Goal: Task Accomplishment & Management: Manage account settings

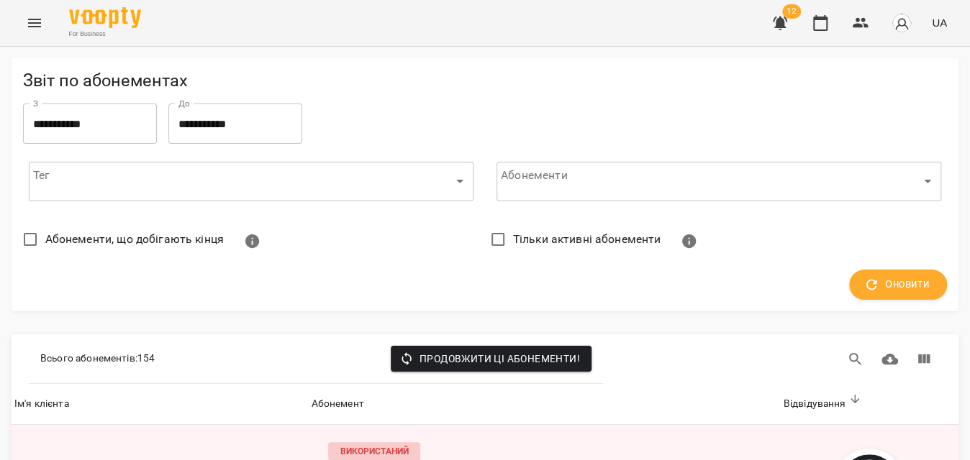
scroll to position [1634, 0]
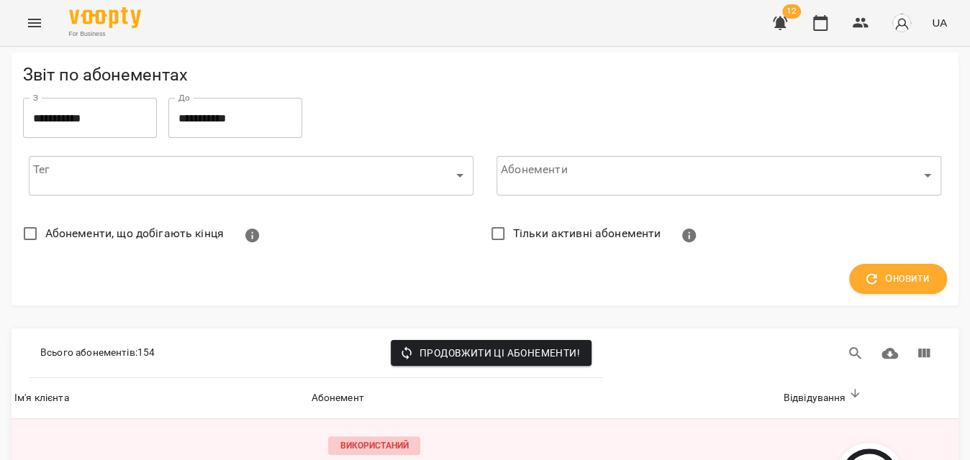
click at [41, 26] on icon "Menu" at bounding box center [34, 22] width 17 height 17
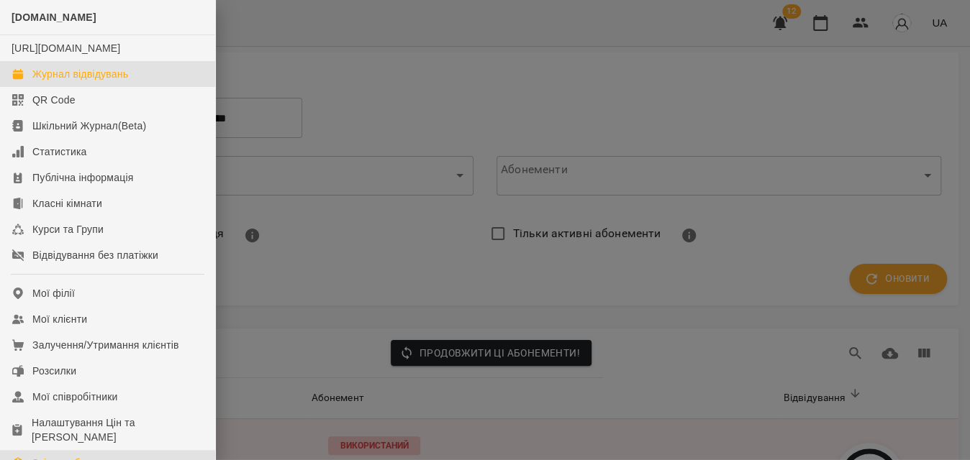
click at [78, 81] on div "Журнал відвідувань" at bounding box center [80, 74] width 96 height 14
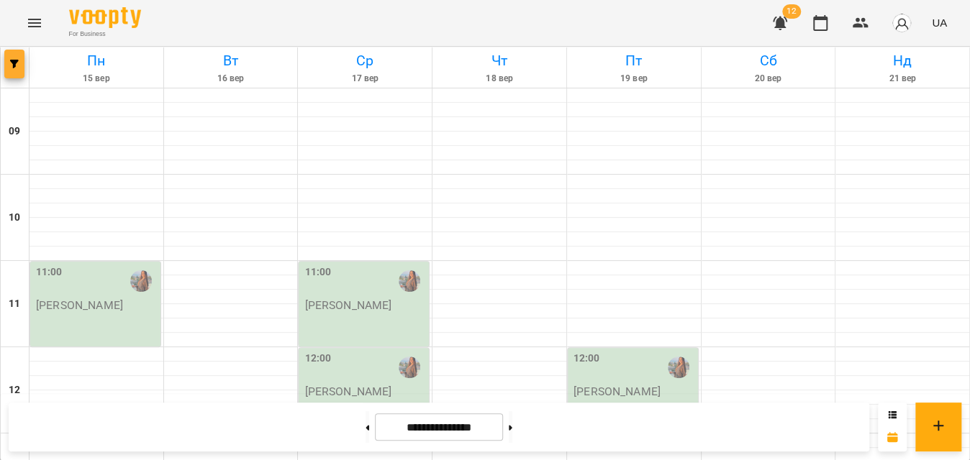
click at [9, 68] on span "button" at bounding box center [14, 64] width 20 height 9
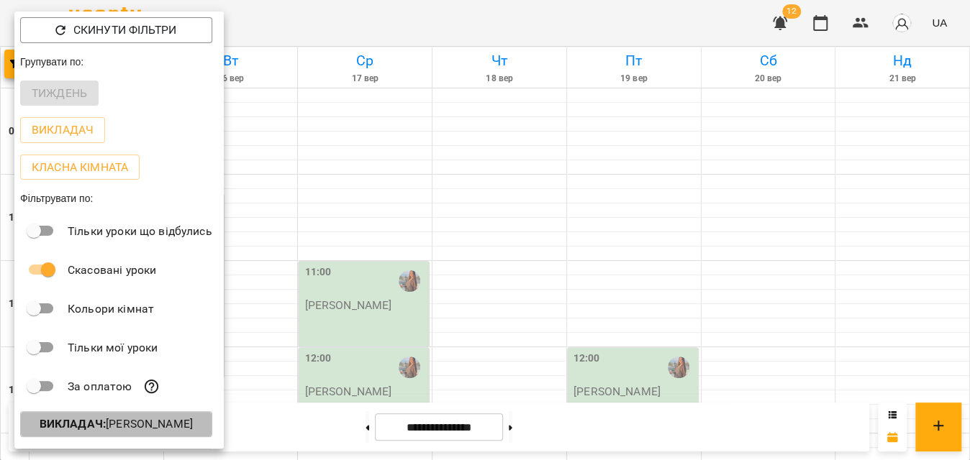
click at [96, 428] on b "Викладач :" at bounding box center [73, 424] width 66 height 14
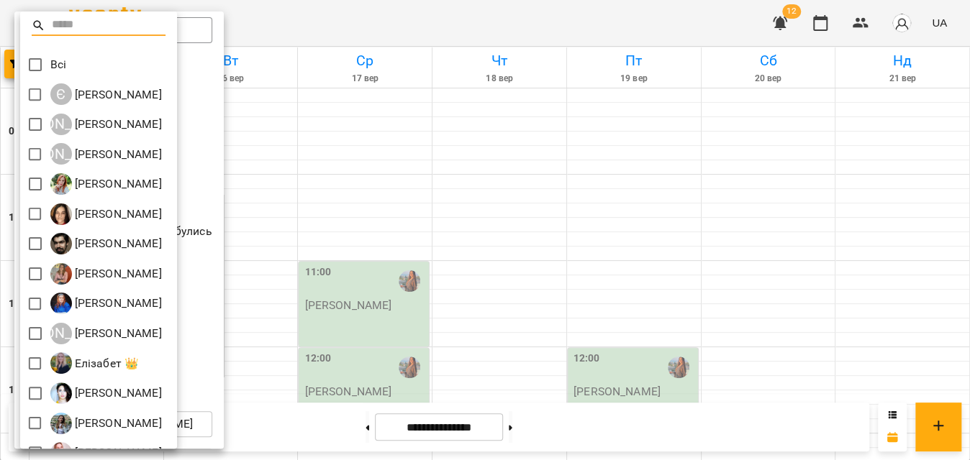
scroll to position [261, 0]
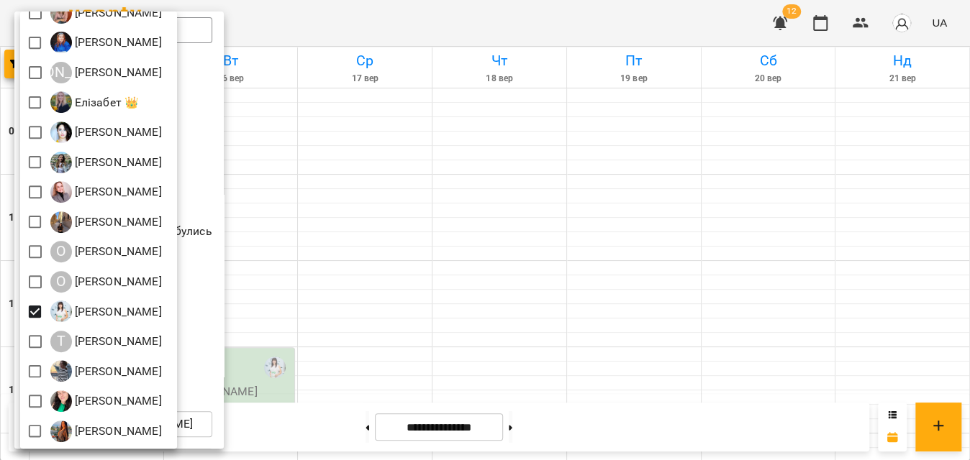
click at [404, 24] on div at bounding box center [485, 230] width 970 height 460
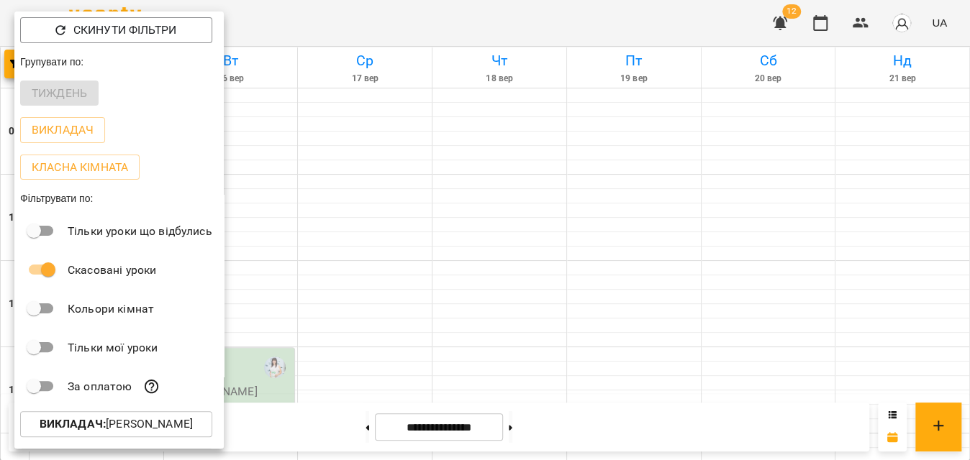
click at [404, 24] on div at bounding box center [485, 230] width 970 height 460
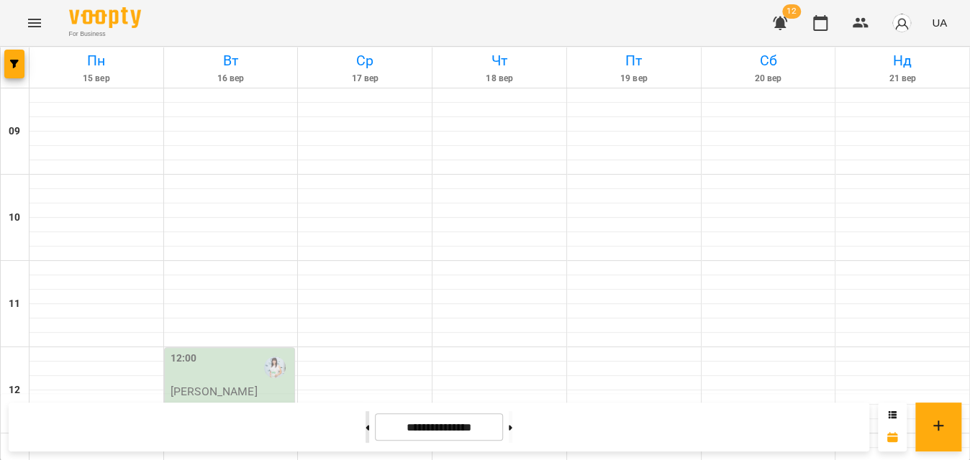
click at [365, 417] on button at bounding box center [367, 427] width 4 height 32
type input "**********"
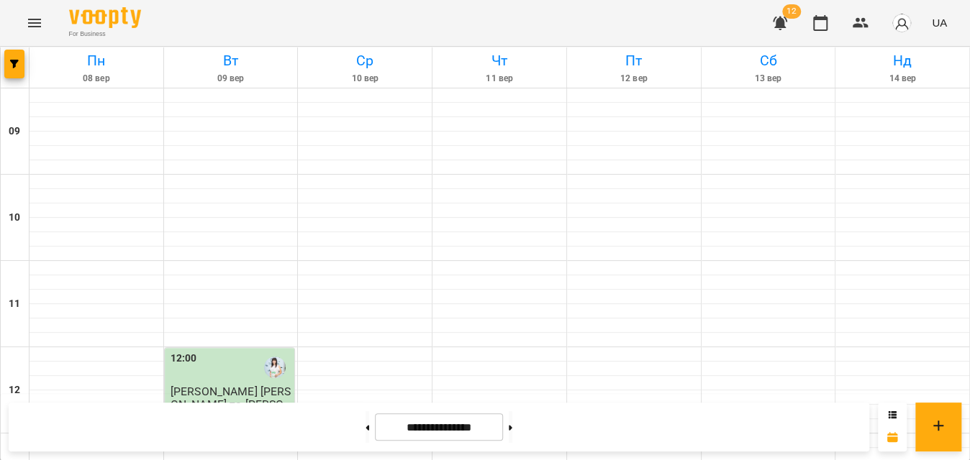
scroll to position [523, 0]
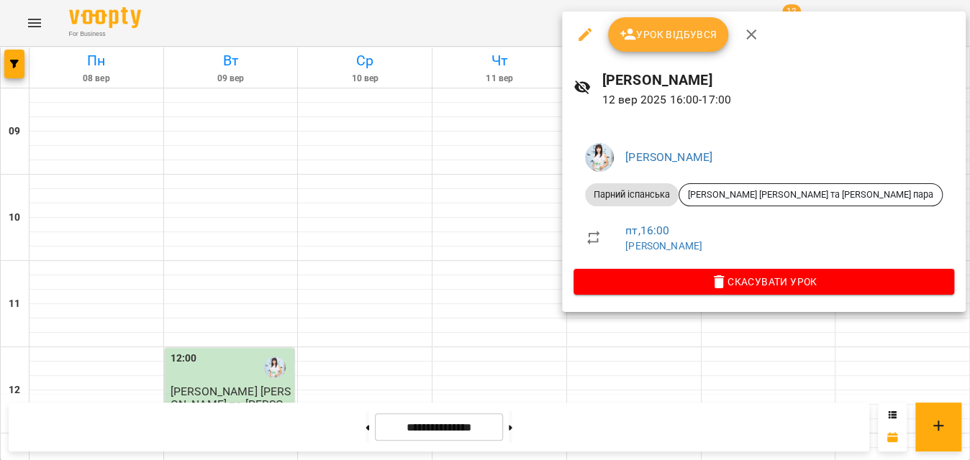
click at [672, 35] on span "Урок відбувся" at bounding box center [668, 34] width 98 height 17
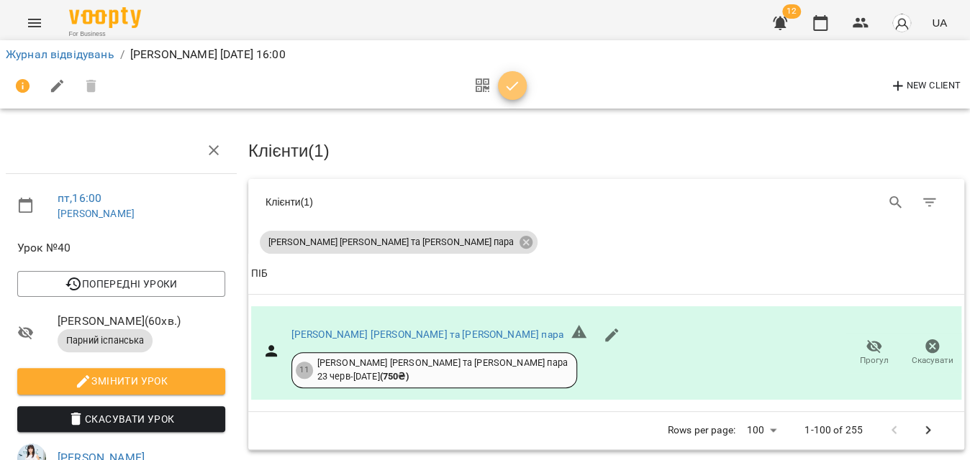
click at [509, 88] on icon "button" at bounding box center [512, 85] width 12 height 9
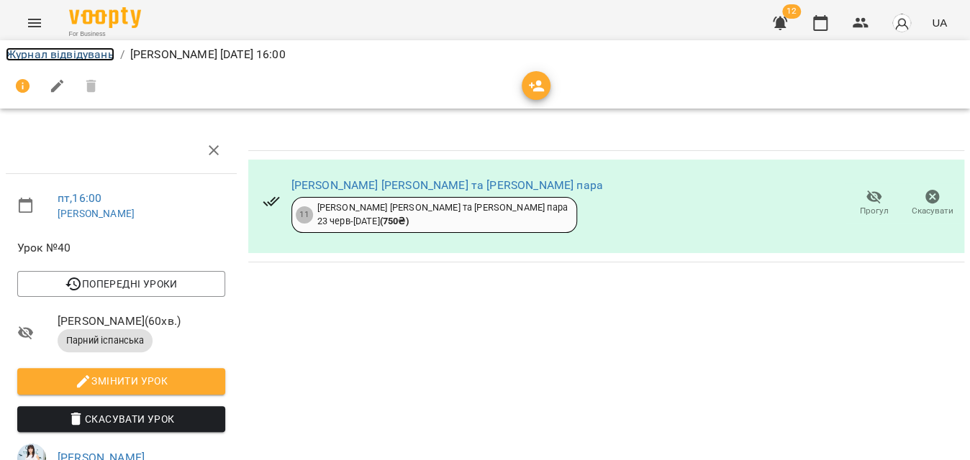
click at [67, 53] on link "Журнал відвідувань" at bounding box center [60, 54] width 109 height 14
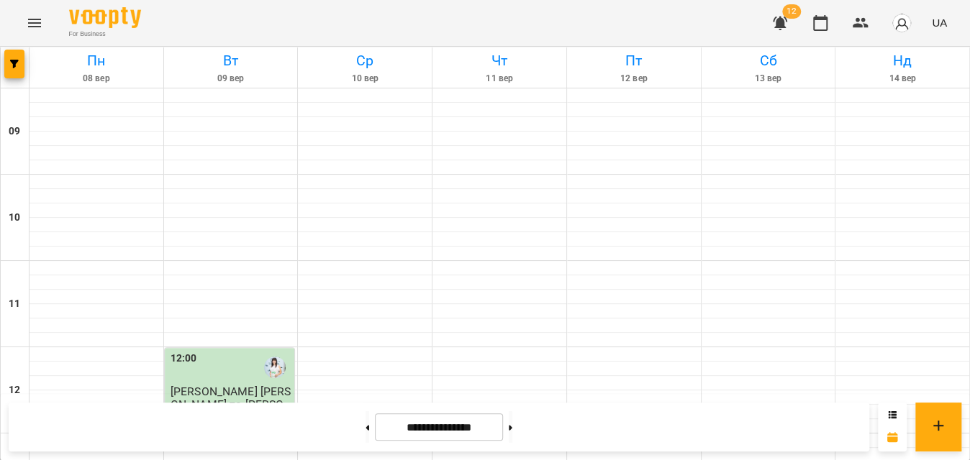
scroll to position [719, 0]
click at [17, 61] on icon "button" at bounding box center [14, 64] width 9 height 9
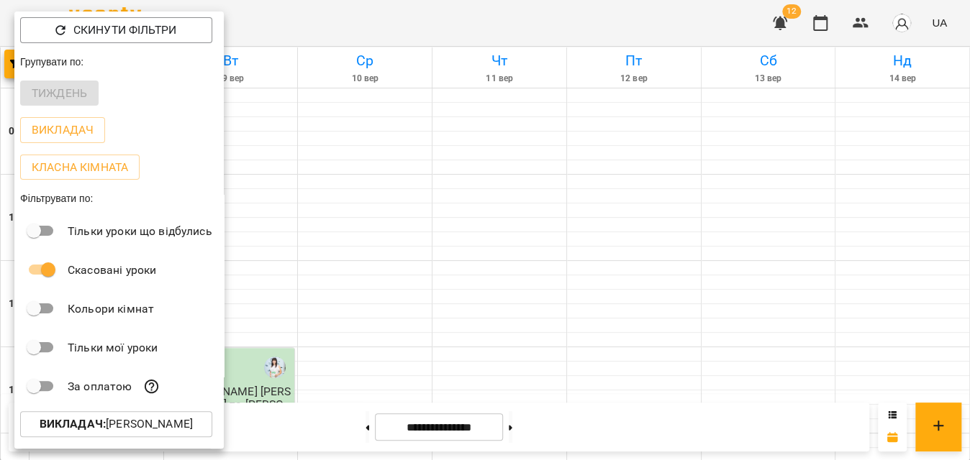
click at [91, 437] on button "Викладач : [PERSON_NAME]" at bounding box center [116, 424] width 192 height 26
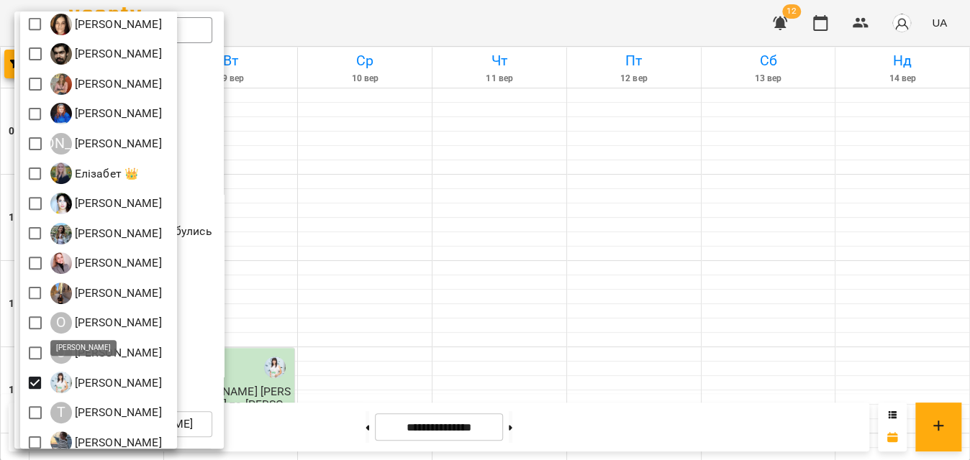
scroll to position [196, 0]
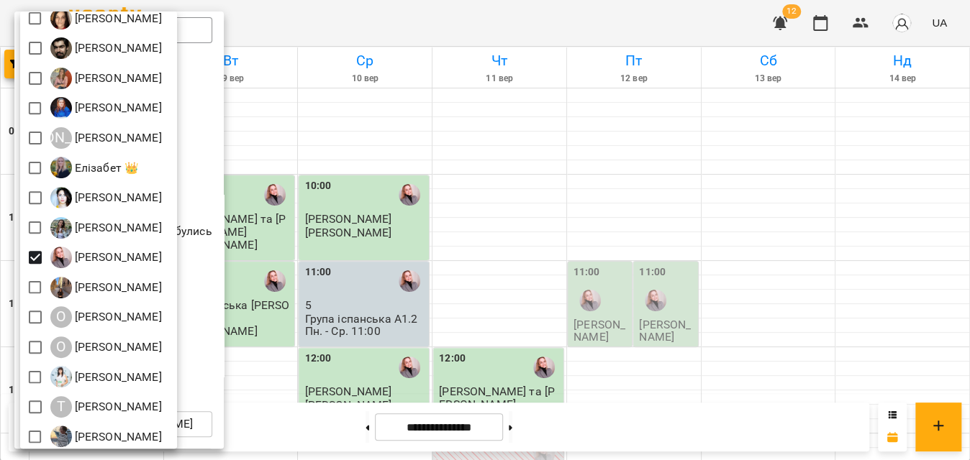
click at [366, 34] on div at bounding box center [485, 230] width 970 height 460
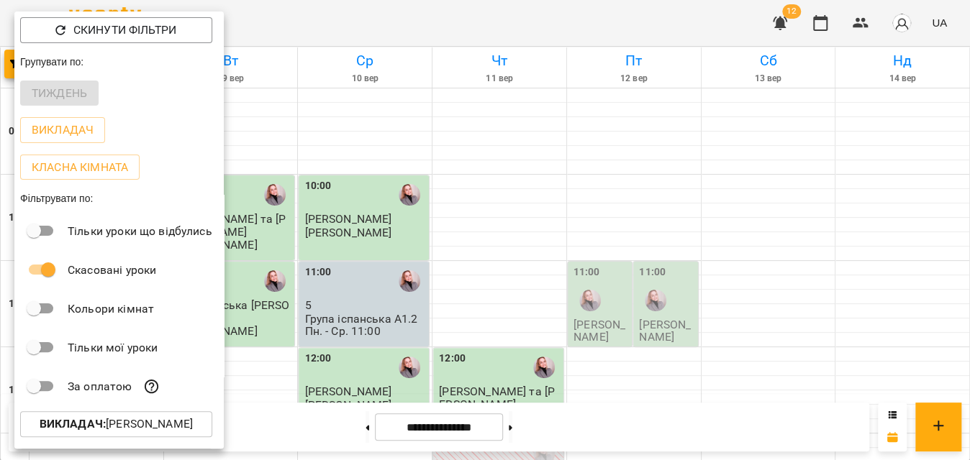
click at [366, 34] on div at bounding box center [485, 230] width 970 height 460
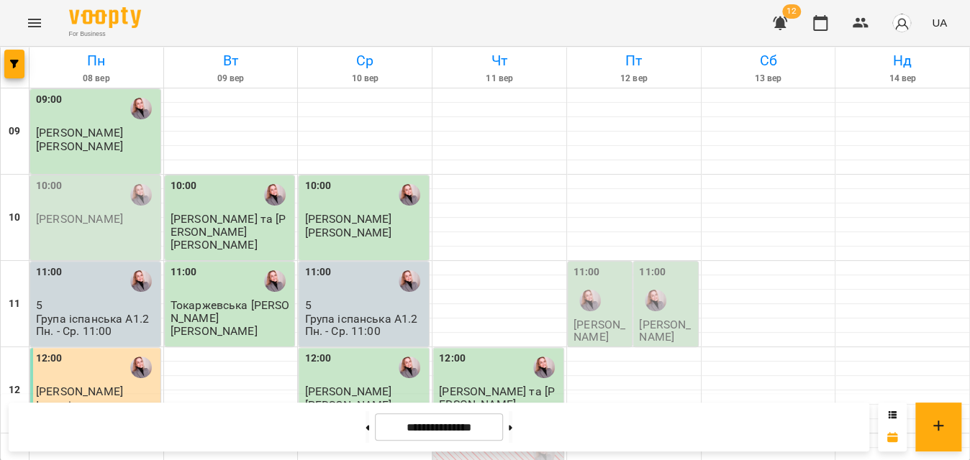
scroll to position [458, 0]
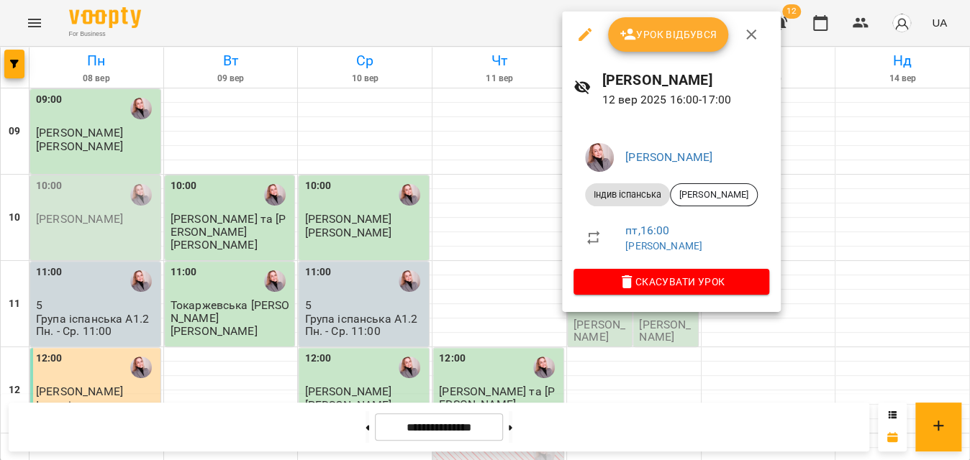
click at [462, 32] on div at bounding box center [485, 230] width 970 height 460
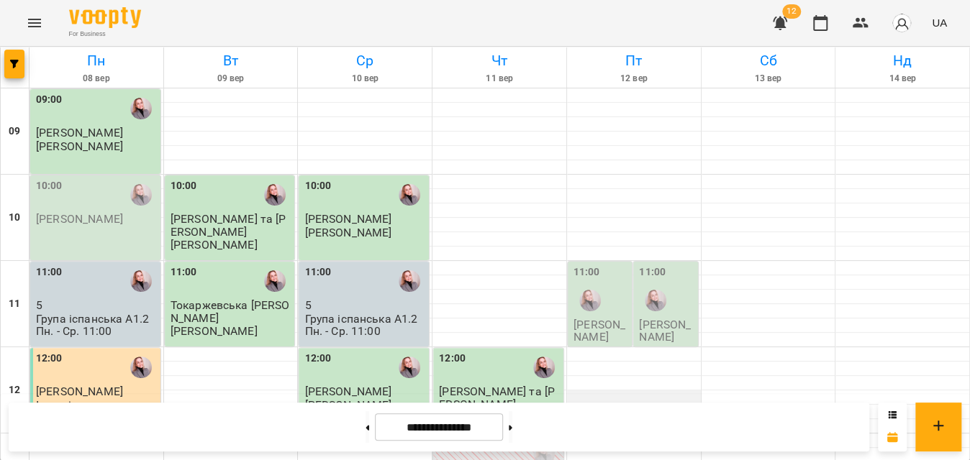
scroll to position [196, 0]
click at [614, 319] on p "[PERSON_NAME]" at bounding box center [600, 331] width 55 height 25
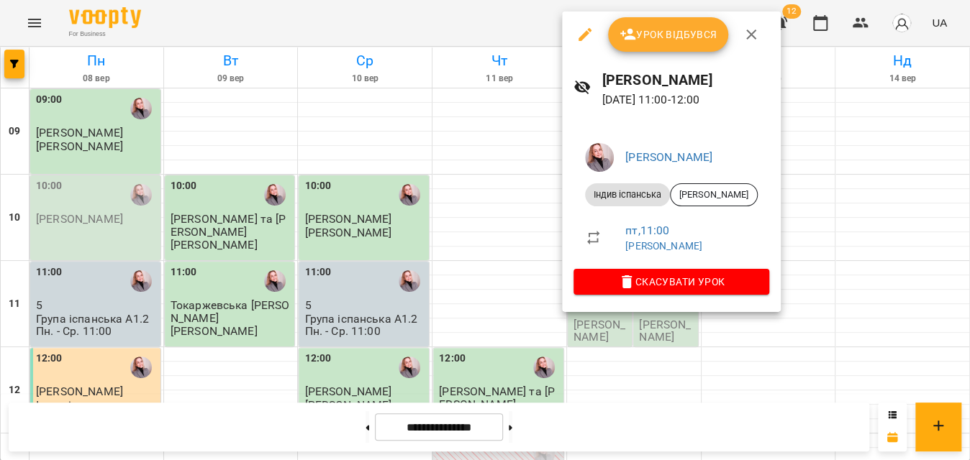
click at [506, 35] on div at bounding box center [485, 230] width 970 height 460
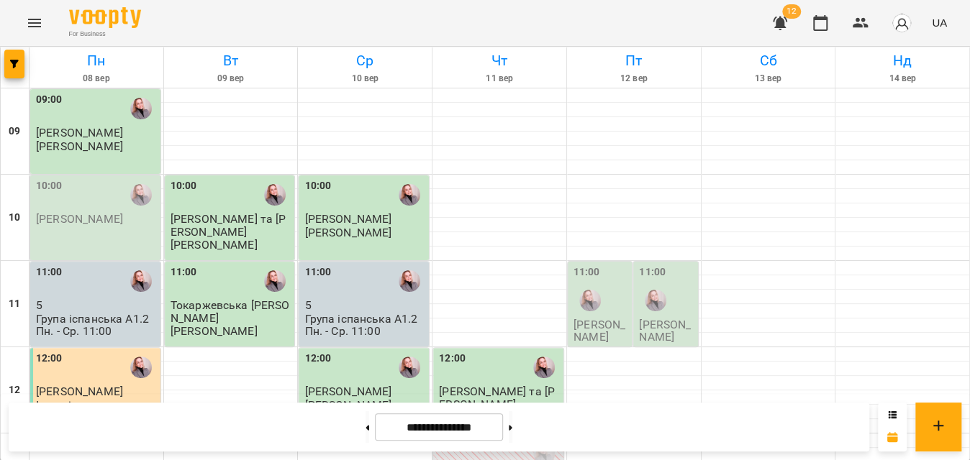
click at [639, 284] on div at bounding box center [655, 300] width 33 height 33
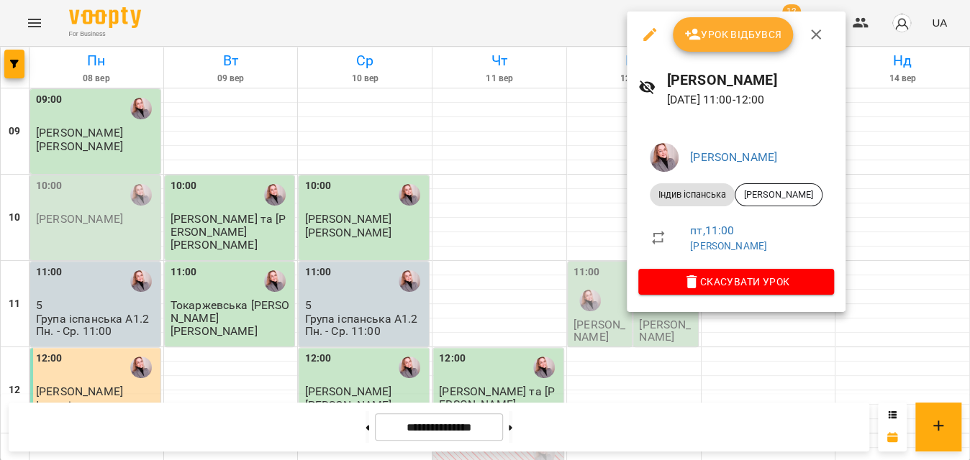
click at [514, 29] on div at bounding box center [485, 230] width 970 height 460
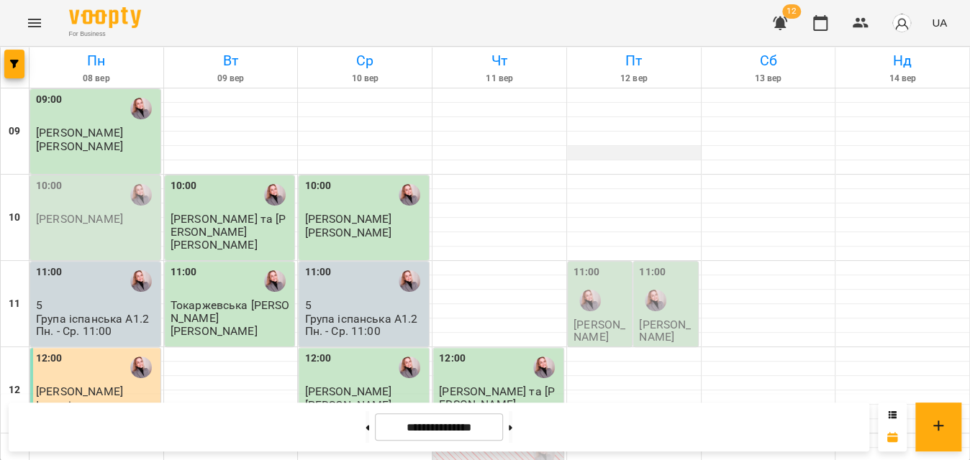
scroll to position [0, 0]
click at [581, 177] on div at bounding box center [634, 182] width 134 height 14
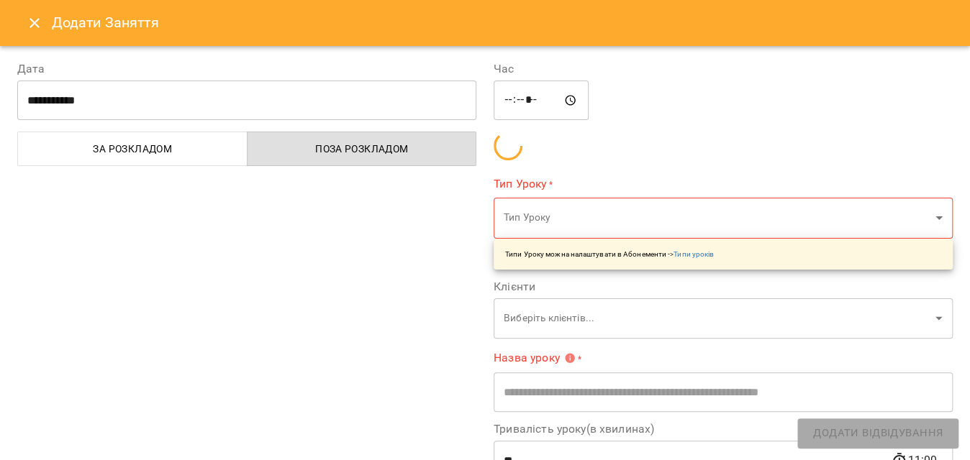
type input "**********"
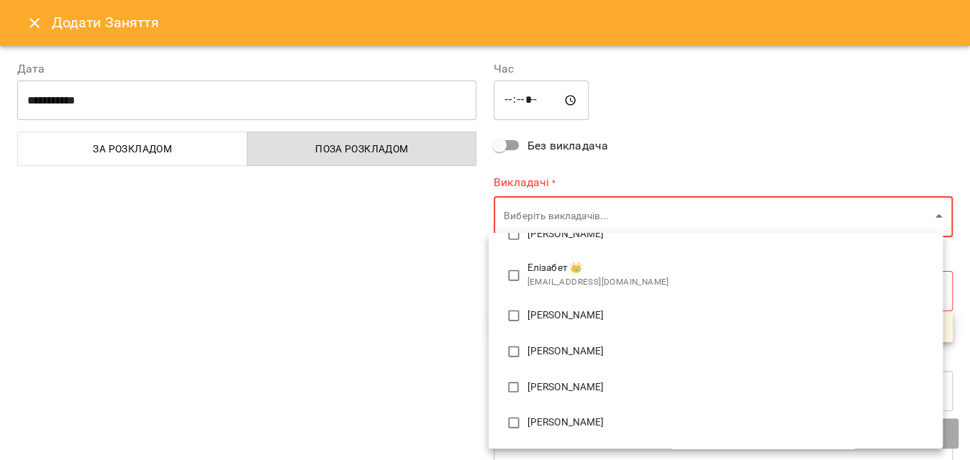
scroll to position [327, 0]
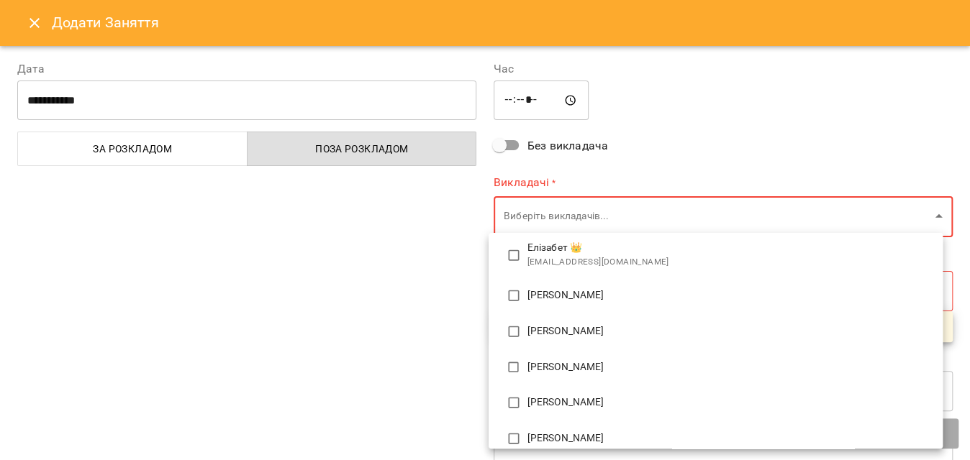
click at [535, 397] on span "[PERSON_NAME]" at bounding box center [729, 403] width 404 height 14
type input "**********"
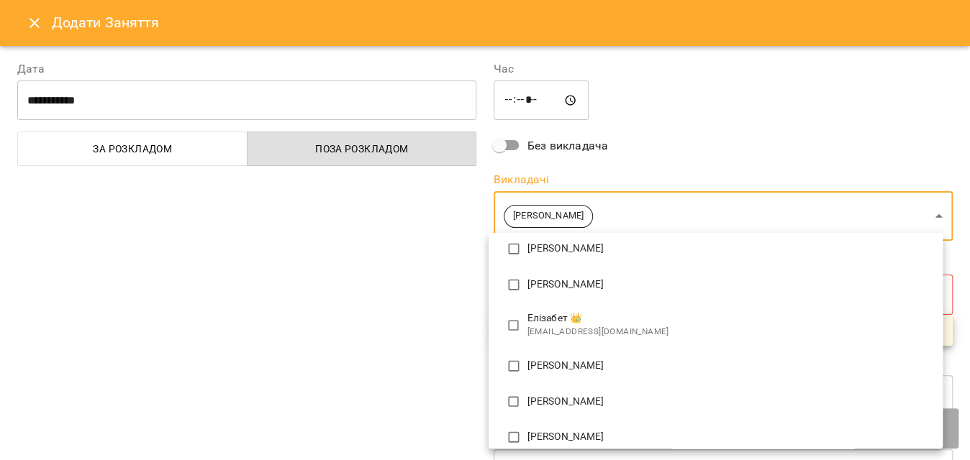
scroll to position [0, 0]
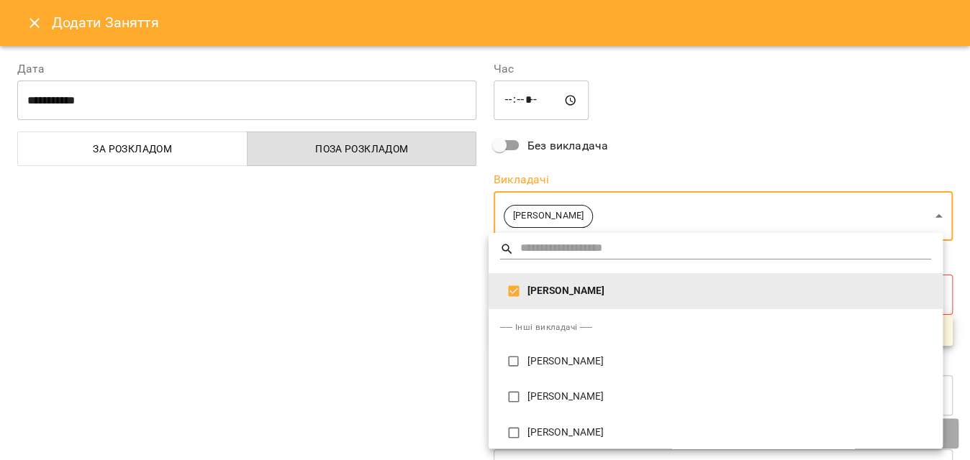
click at [394, 329] on div at bounding box center [485, 230] width 970 height 460
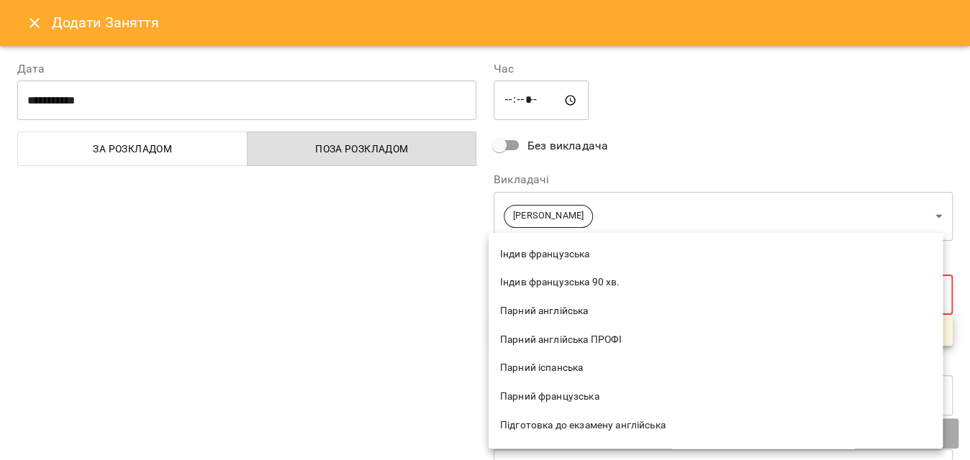
scroll to position [784, 0]
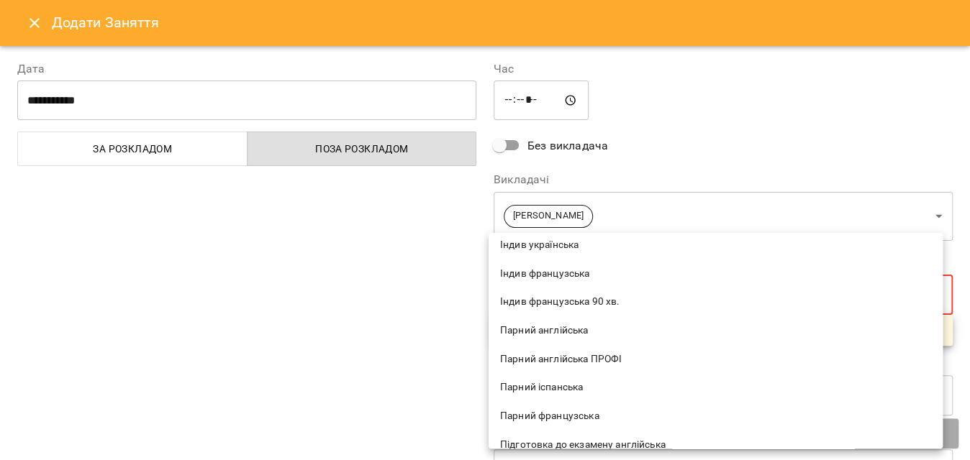
click at [547, 391] on span "Парний іспанська" at bounding box center [715, 388] width 431 height 14
type input "**********"
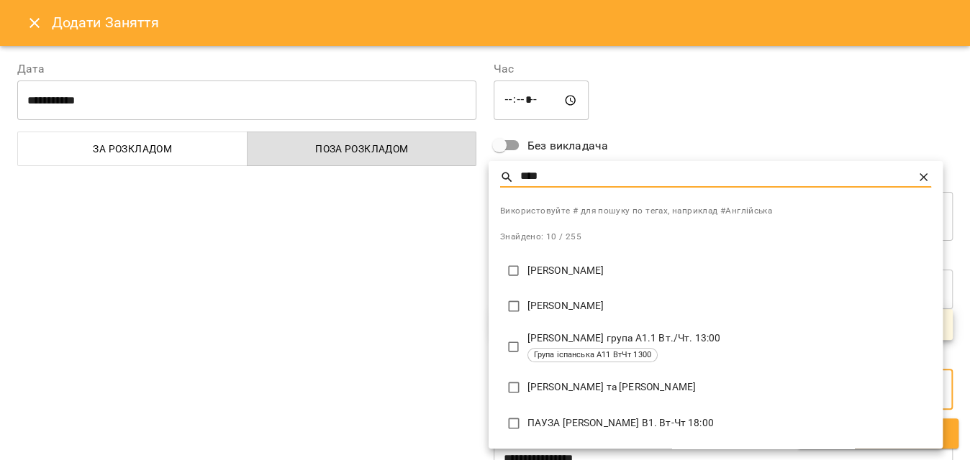
scroll to position [65, 0]
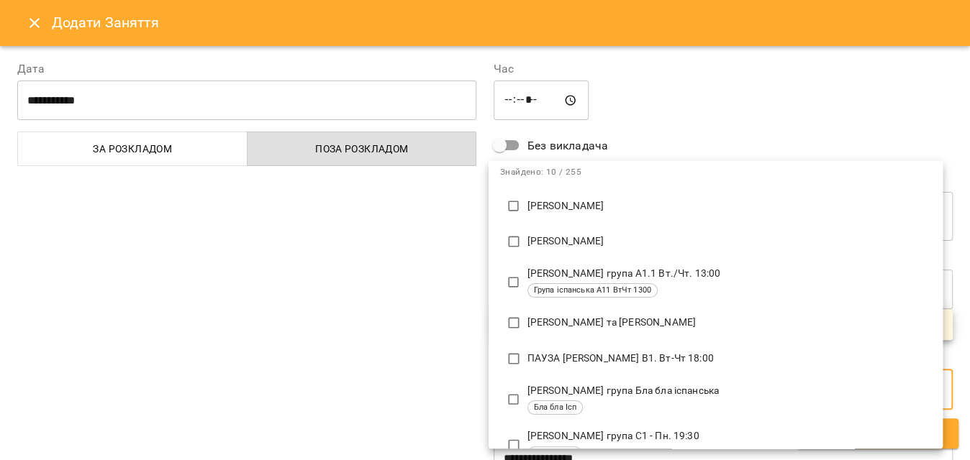
type input "****"
click at [619, 327] on p "[PERSON_NAME] та [PERSON_NAME]" at bounding box center [729, 323] width 404 height 14
type input "**********"
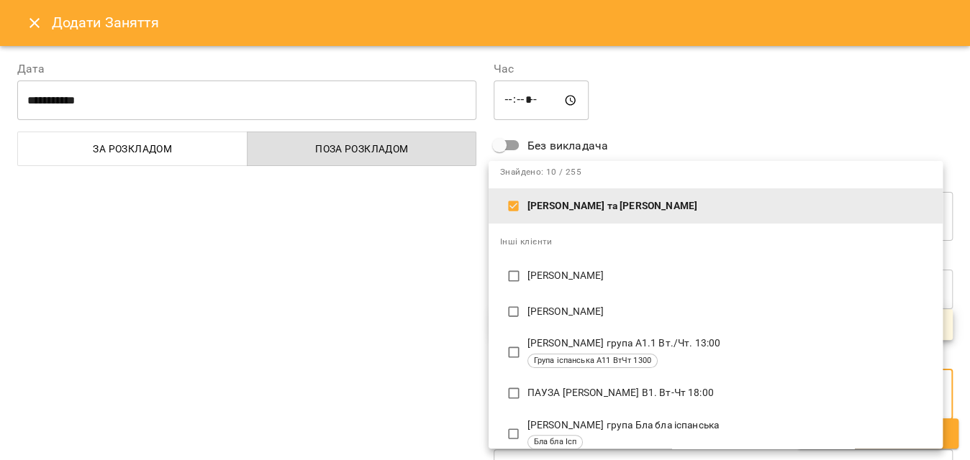
click at [353, 332] on div at bounding box center [485, 230] width 970 height 460
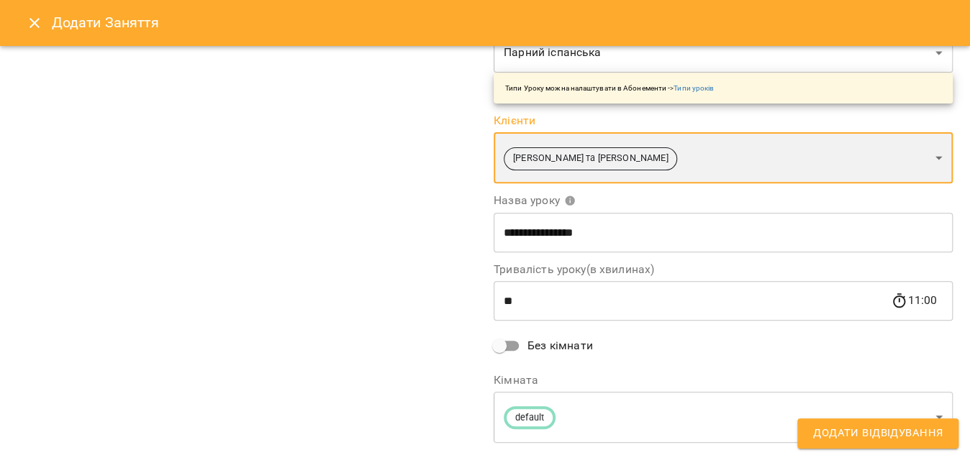
scroll to position [261, 0]
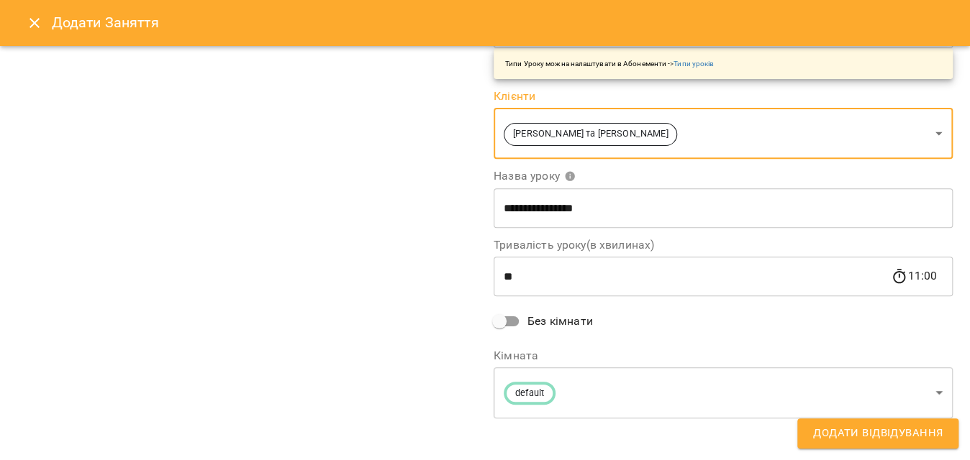
click at [840, 430] on span "Додати Відвідування" at bounding box center [877, 433] width 129 height 19
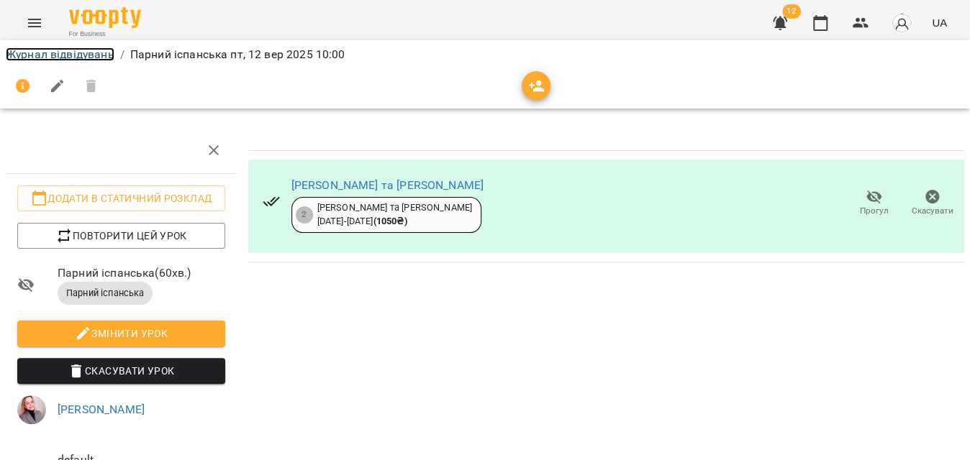
click at [82, 52] on link "Журнал відвідувань" at bounding box center [60, 54] width 109 height 14
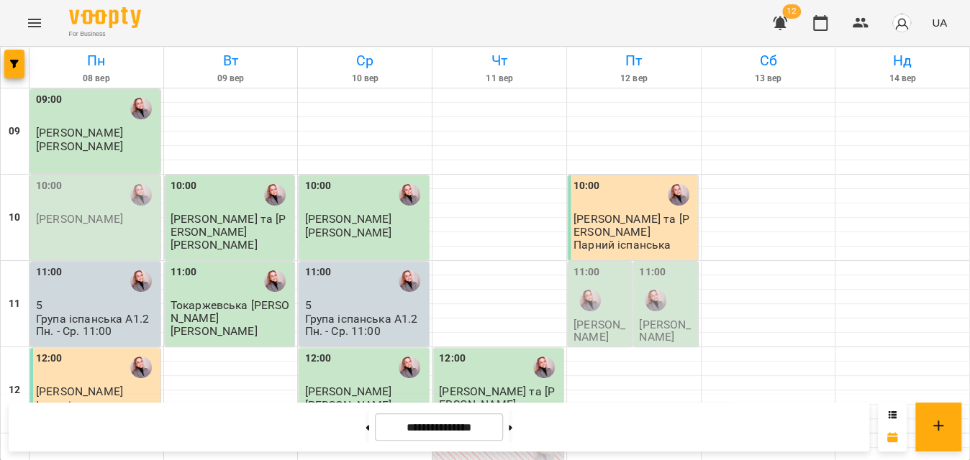
scroll to position [196, 0]
click at [604, 262] on div "11:00 [PERSON_NAME]" at bounding box center [600, 304] width 64 height 85
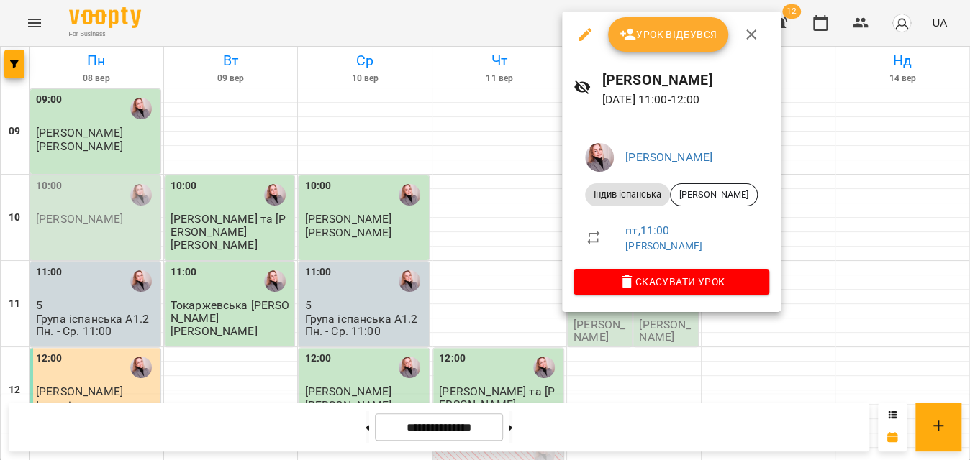
click at [487, 23] on div at bounding box center [485, 230] width 970 height 460
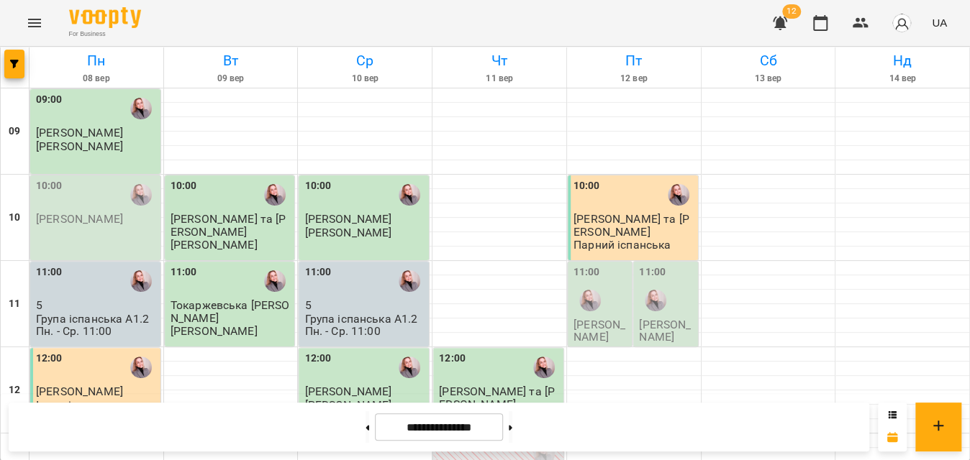
click at [647, 319] on p "[PERSON_NAME]" at bounding box center [666, 331] width 55 height 25
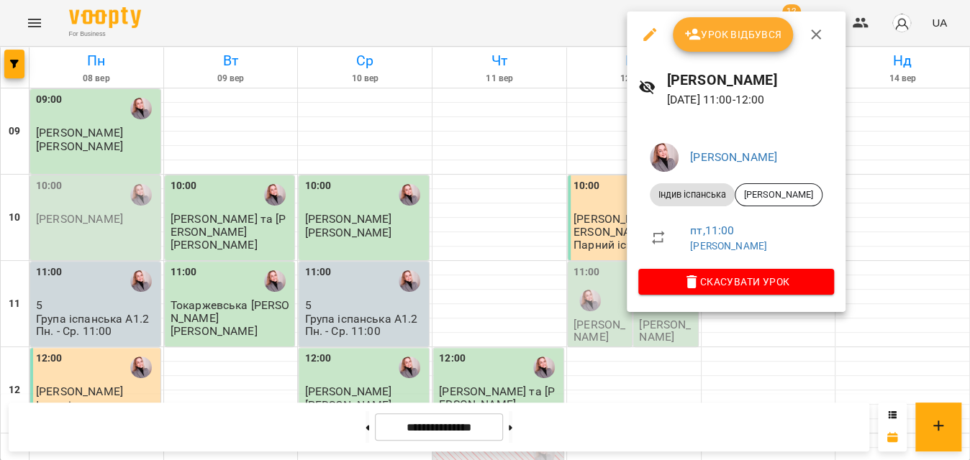
click at [648, 42] on icon "button" at bounding box center [649, 34] width 17 height 17
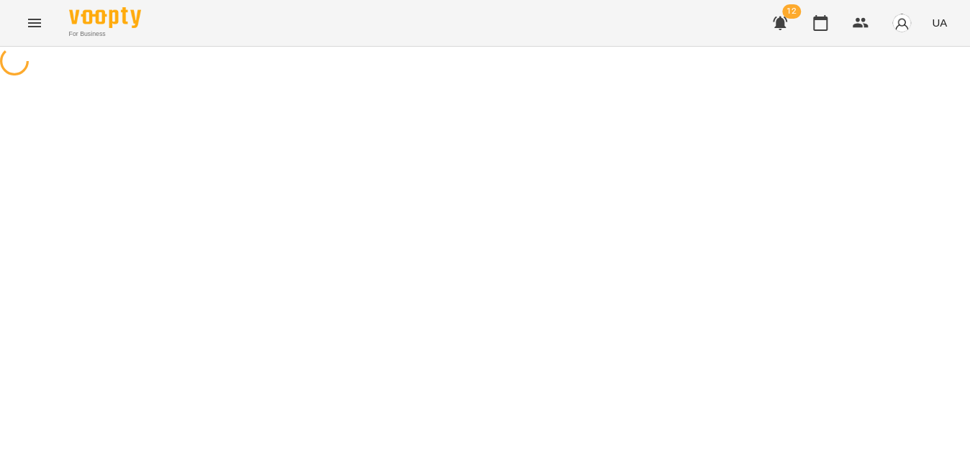
select select "**********"
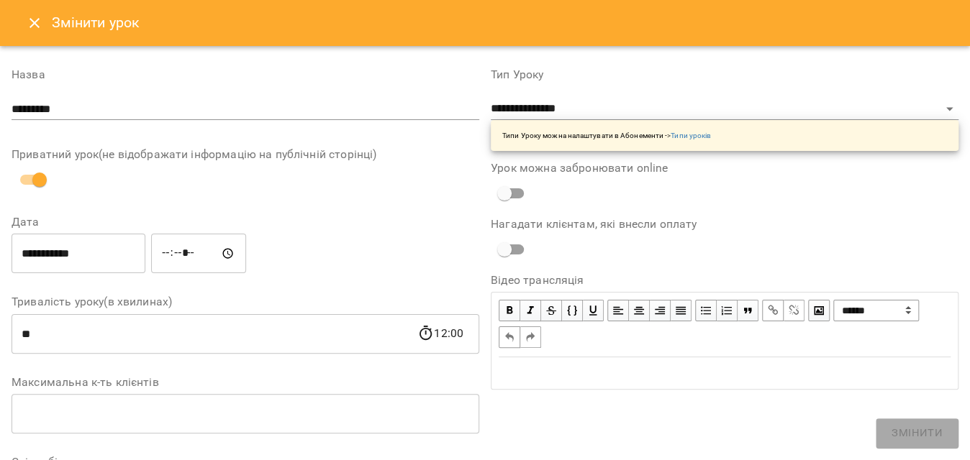
click at [183, 248] on input "*****" at bounding box center [198, 254] width 95 height 40
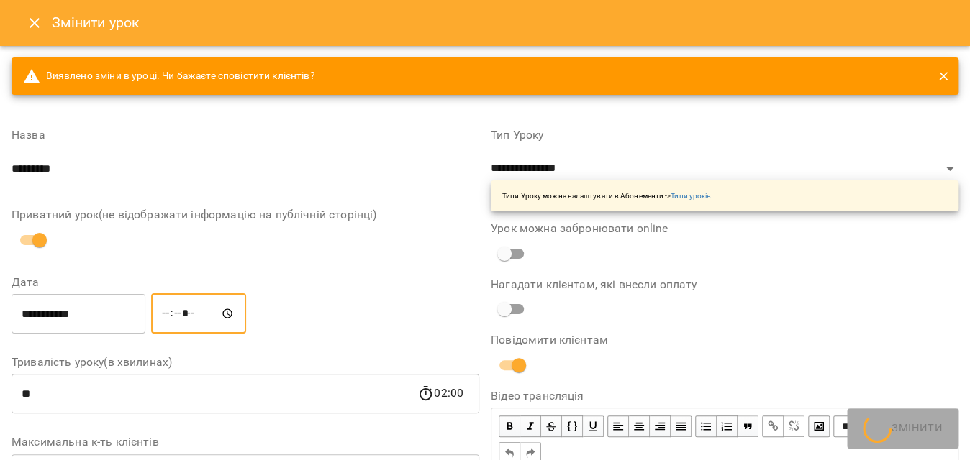
type input "*****"
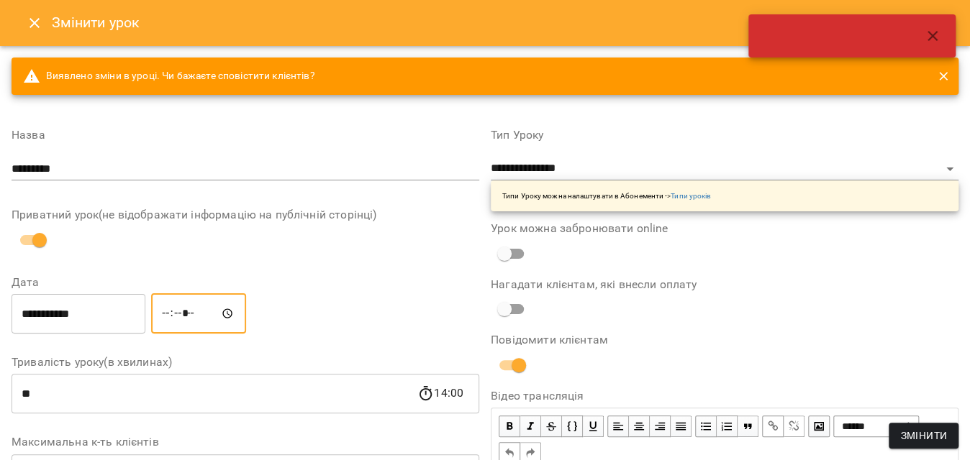
click at [926, 428] on span "Змінити" at bounding box center [923, 435] width 47 height 17
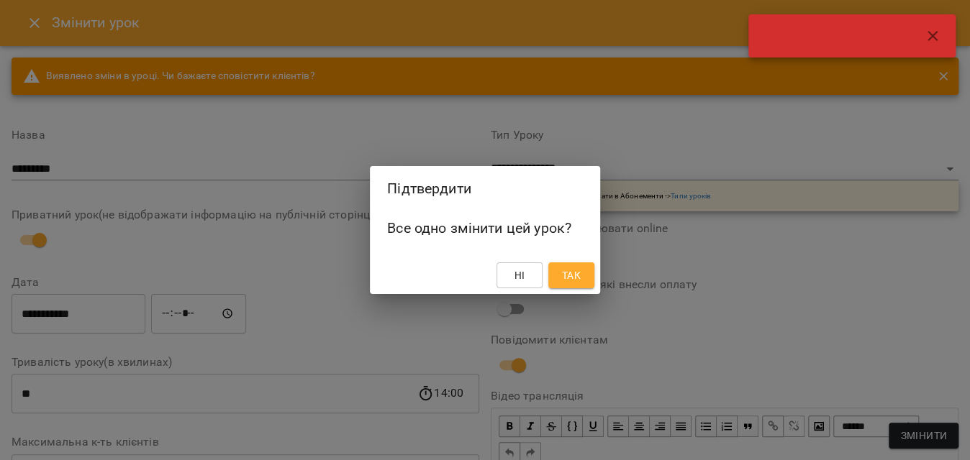
click at [567, 278] on span "Так" at bounding box center [571, 275] width 19 height 17
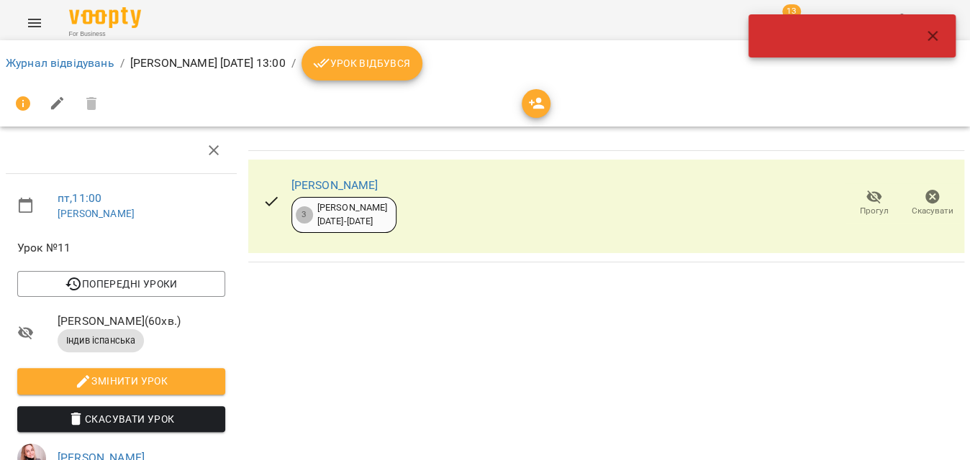
click at [417, 75] on button "Урок відбувся" at bounding box center [361, 63] width 121 height 35
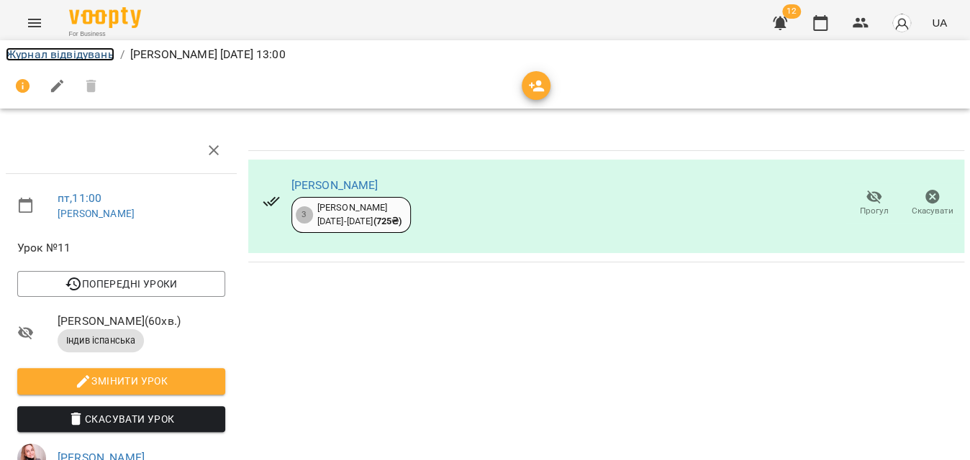
click at [52, 58] on link "Журнал відвідувань" at bounding box center [60, 54] width 109 height 14
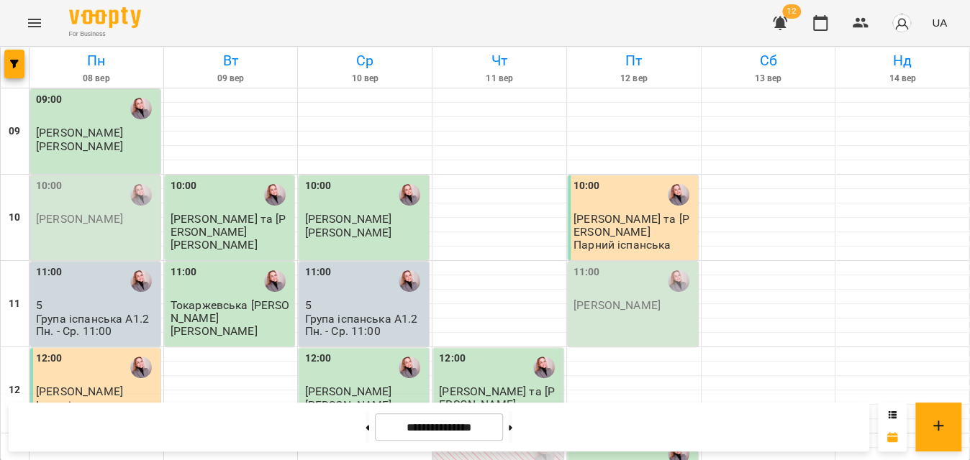
click at [634, 284] on div "11:00" at bounding box center [634, 281] width 122 height 33
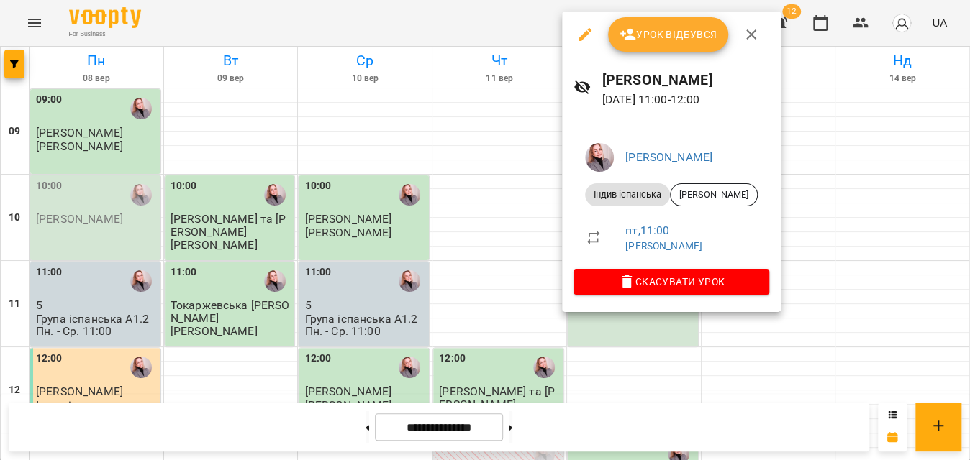
click at [669, 45] on button "Урок відбувся" at bounding box center [668, 34] width 121 height 35
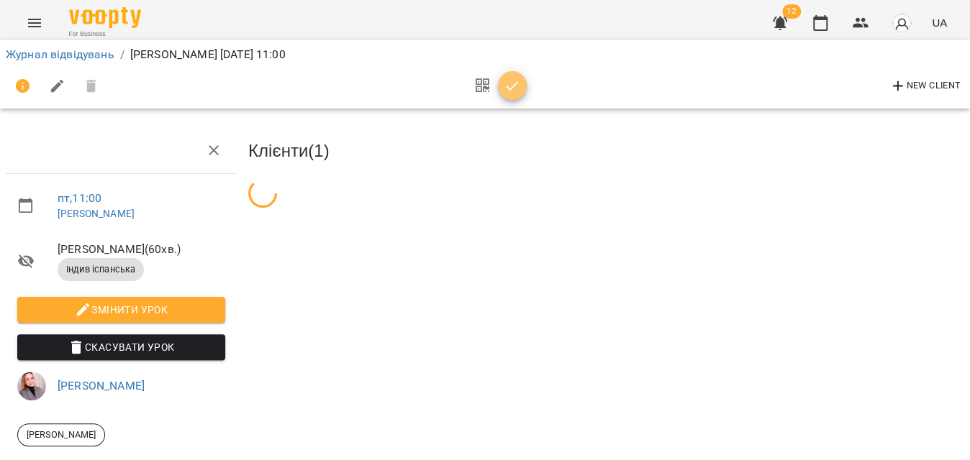
click at [504, 80] on icon "button" at bounding box center [512, 86] width 17 height 17
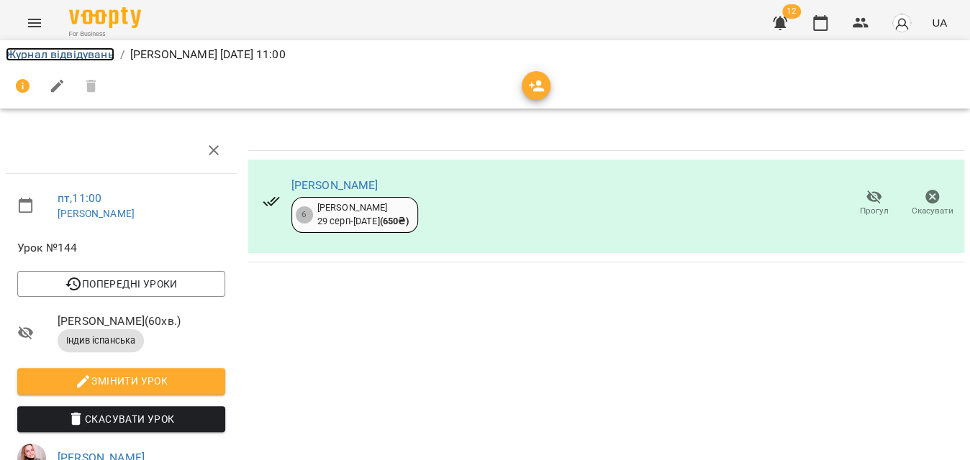
click at [85, 55] on link "Журнал відвідувань" at bounding box center [60, 54] width 109 height 14
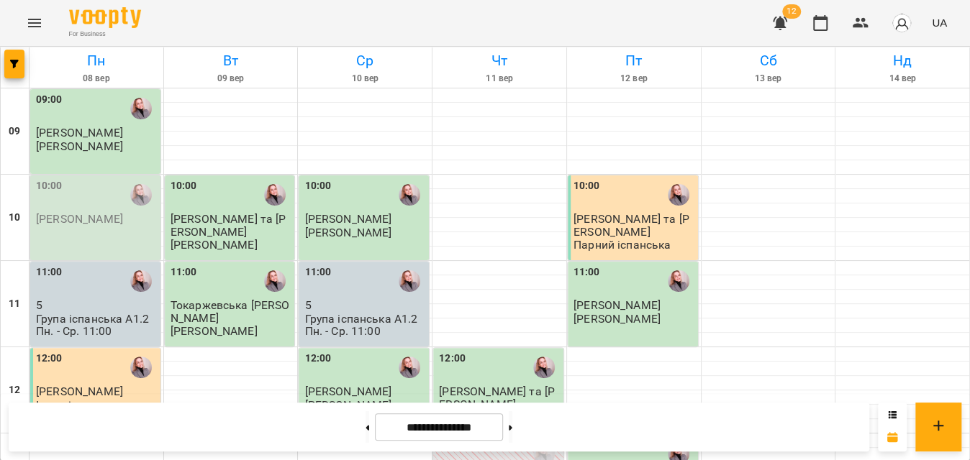
scroll to position [458, 0]
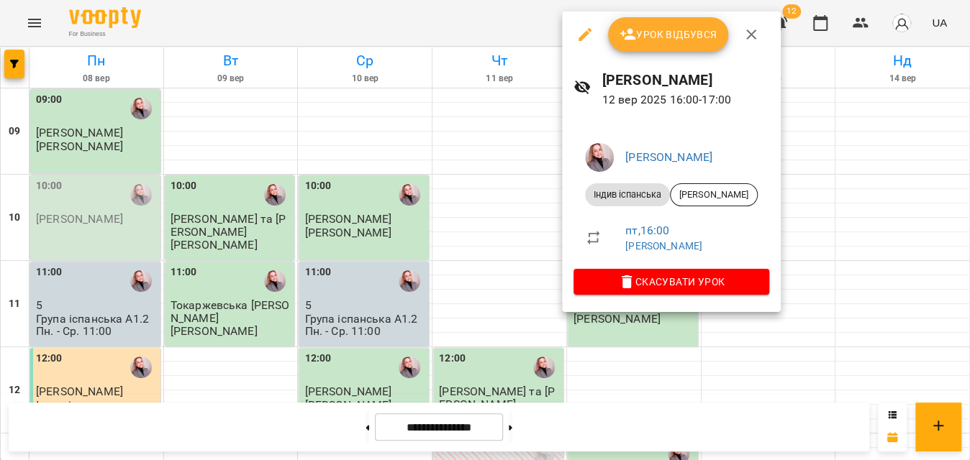
click at [658, 27] on span "Урок відбувся" at bounding box center [668, 34] width 98 height 17
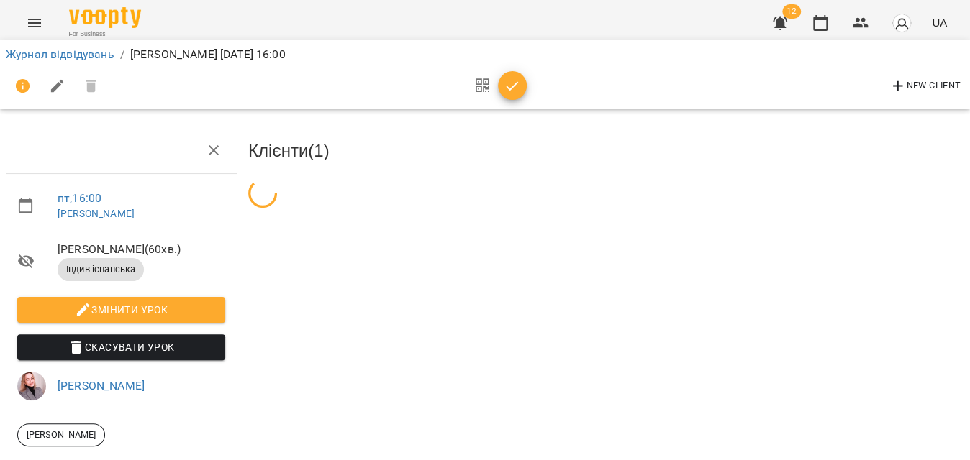
click at [519, 94] on icon "button" at bounding box center [512, 86] width 17 height 17
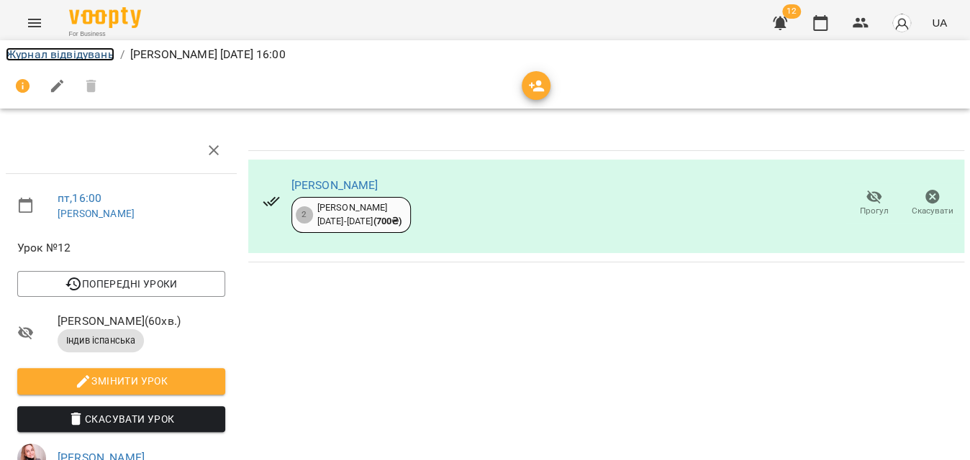
click at [97, 50] on link "Журнал відвідувань" at bounding box center [60, 54] width 109 height 14
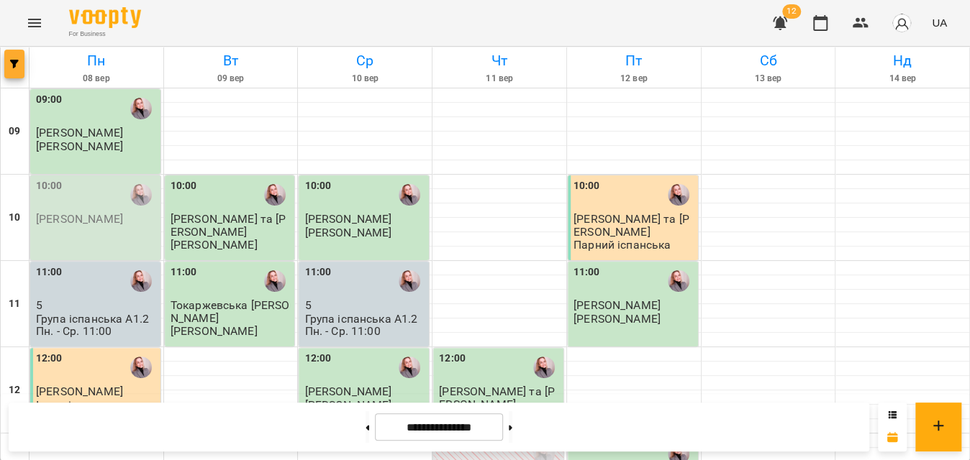
click at [17, 54] on button "button" at bounding box center [14, 64] width 20 height 29
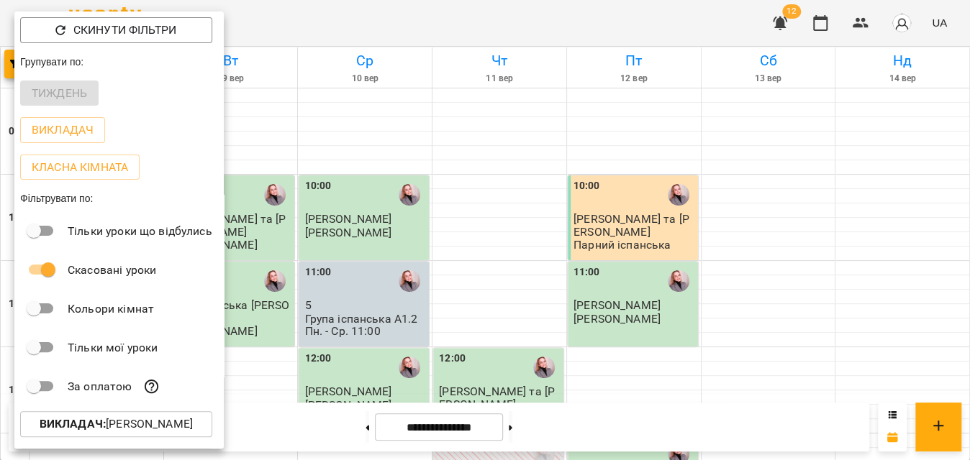
click at [60, 413] on div "Викладач : [PERSON_NAME]" at bounding box center [118, 424] width 209 height 37
click at [58, 420] on b "Викладач :" at bounding box center [73, 424] width 66 height 14
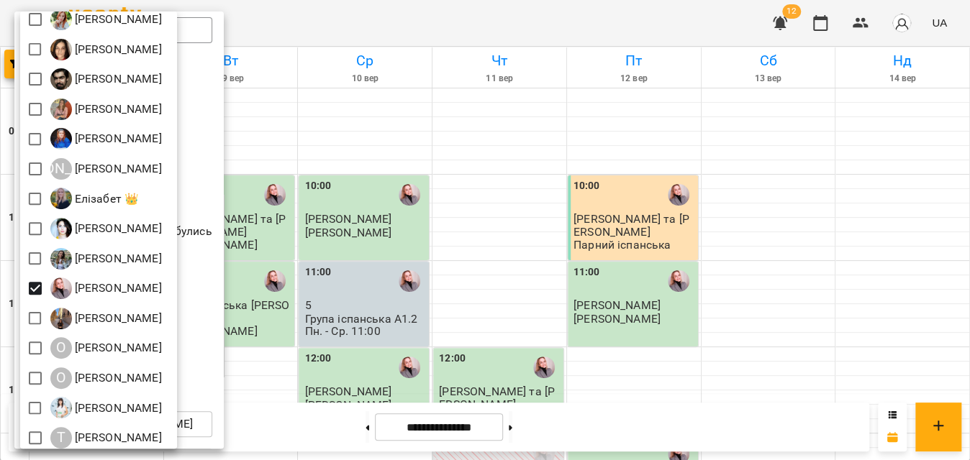
scroll to position [261, 0]
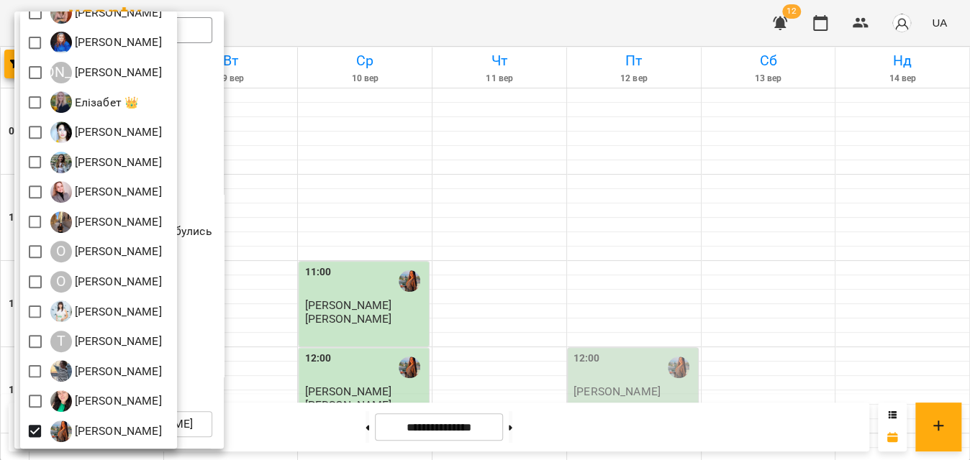
click at [517, 10] on div at bounding box center [485, 230] width 970 height 460
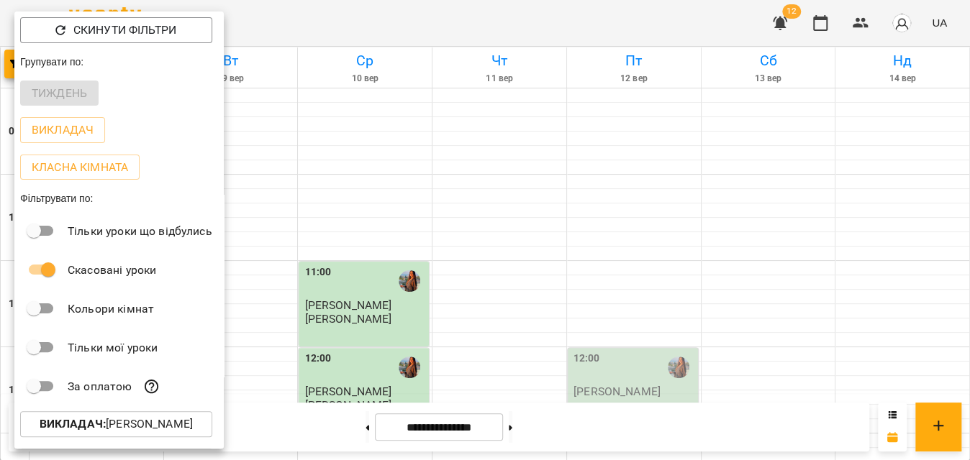
click at [517, 10] on div at bounding box center [485, 230] width 970 height 460
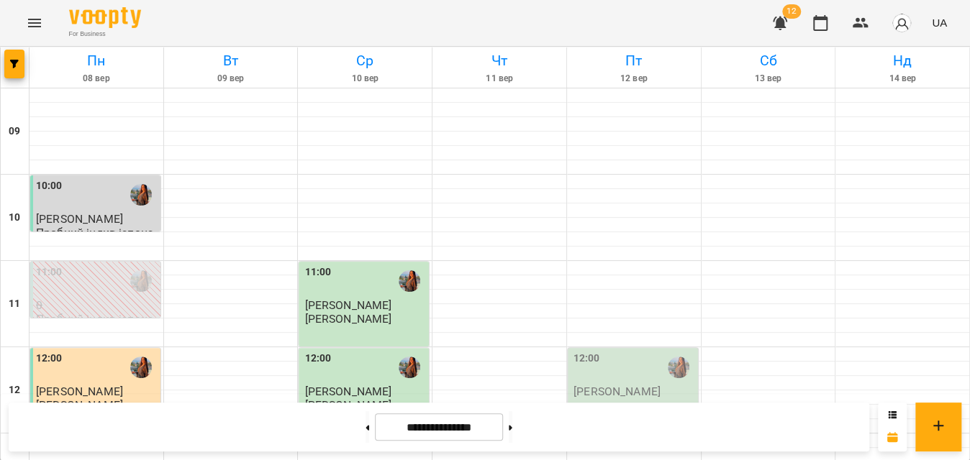
click at [658, 351] on div "12:00 Чебан Анастасія" at bounding box center [634, 374] width 122 height 47
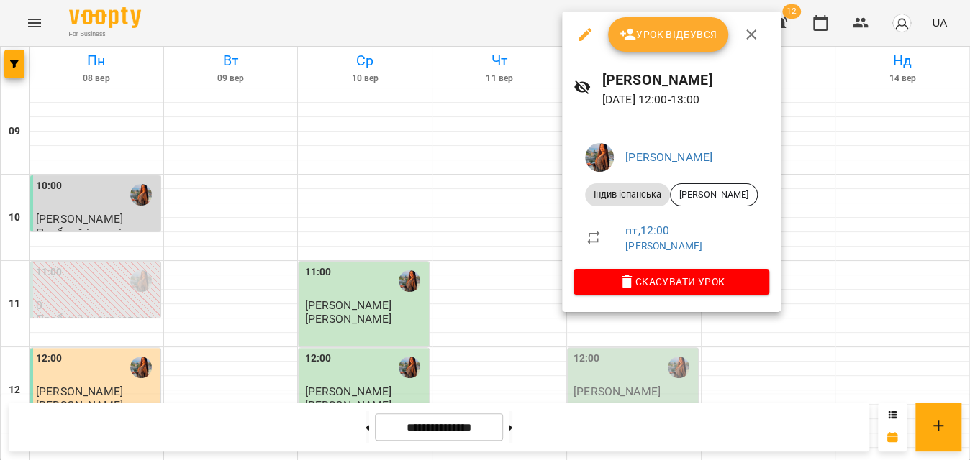
click at [673, 35] on span "Урок відбувся" at bounding box center [668, 34] width 98 height 17
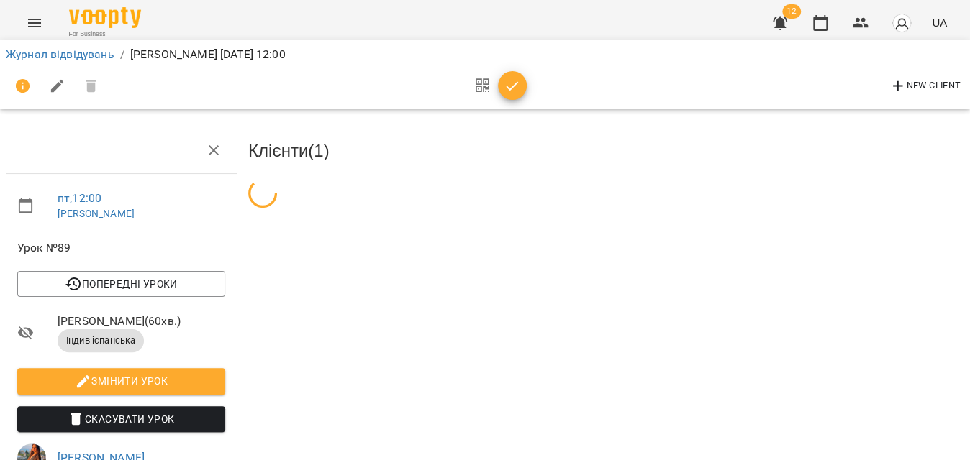
click at [511, 91] on icon "button" at bounding box center [512, 86] width 17 height 17
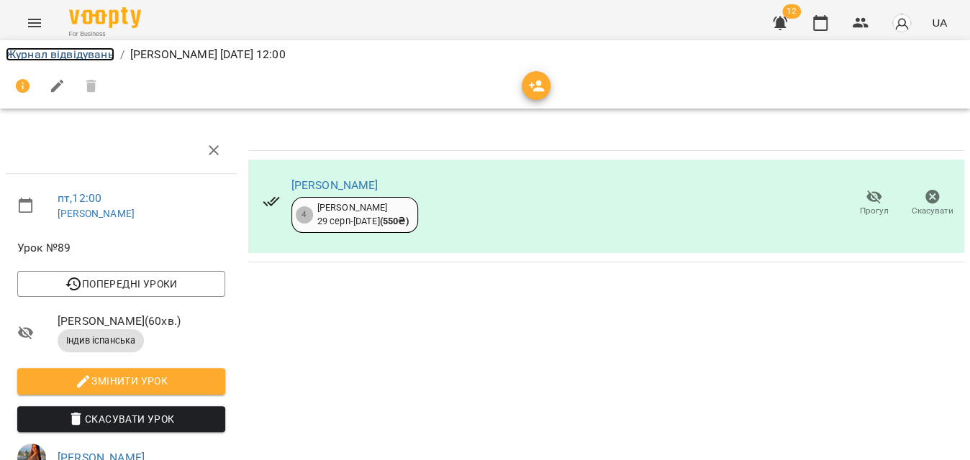
click at [92, 51] on link "Журнал відвідувань" at bounding box center [60, 54] width 109 height 14
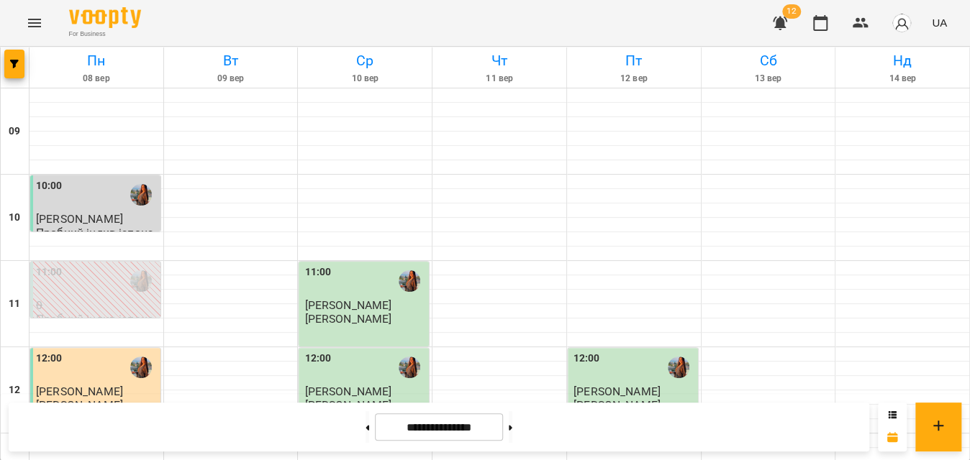
scroll to position [261, 0]
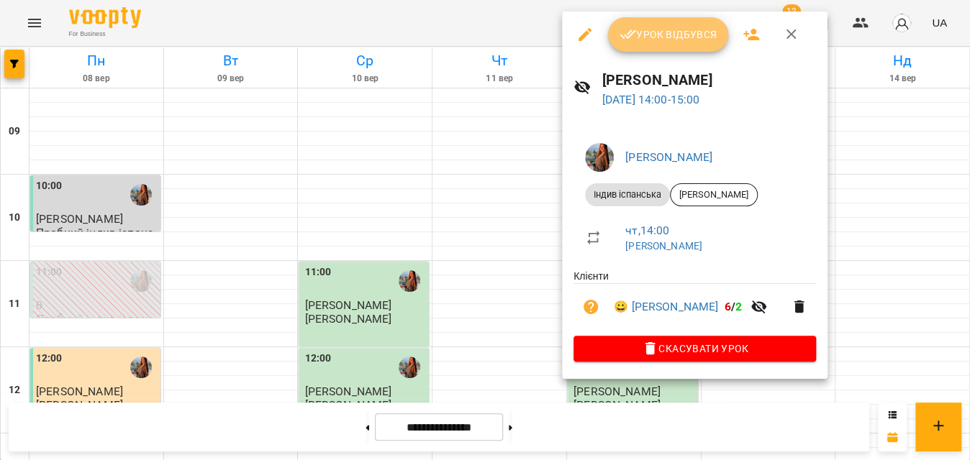
click at [650, 28] on span "Урок відбувся" at bounding box center [668, 34] width 98 height 17
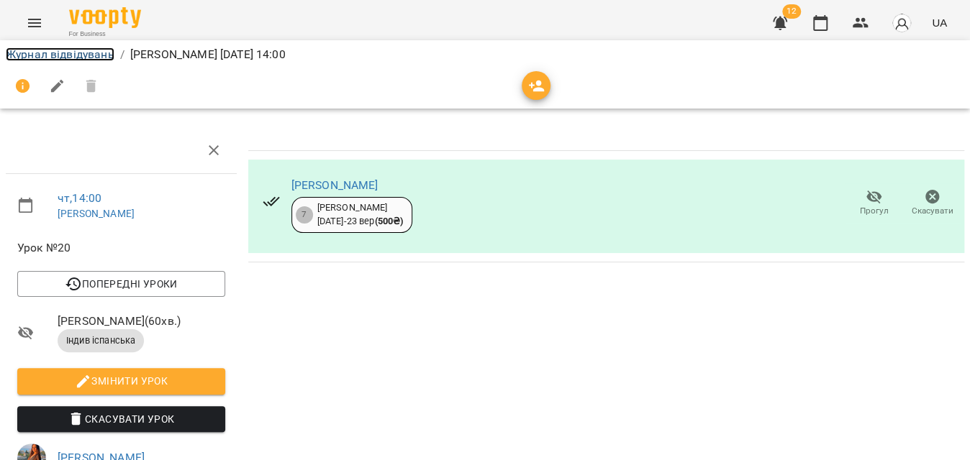
click at [76, 52] on link "Журнал відвідувань" at bounding box center [60, 54] width 109 height 14
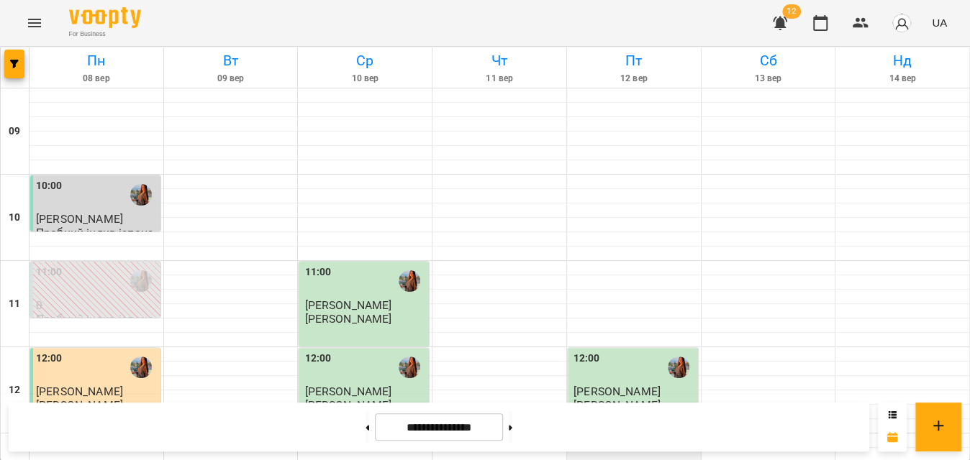
scroll to position [392, 0]
click at [40, 30] on icon "Menu" at bounding box center [34, 22] width 17 height 17
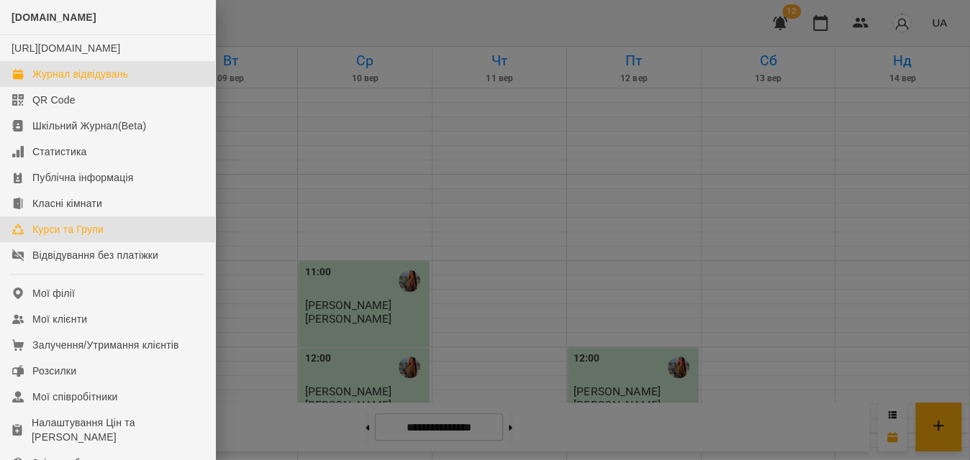
click at [73, 237] on div "Курси та Групи" at bounding box center [67, 229] width 71 height 14
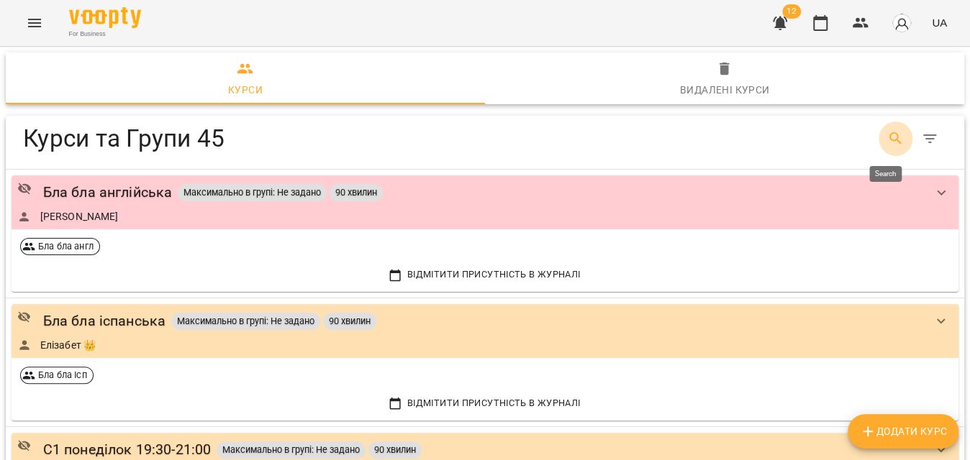
click at [887, 137] on icon "Search" at bounding box center [895, 138] width 17 height 17
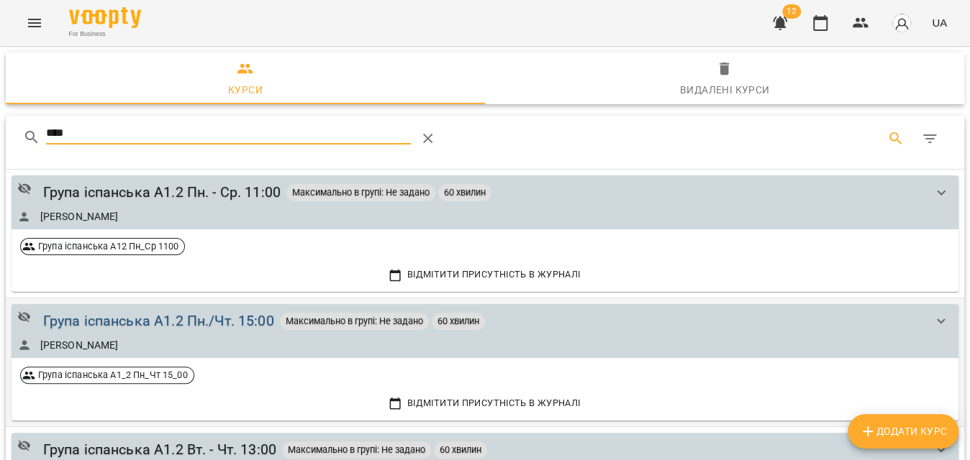
type input "****"
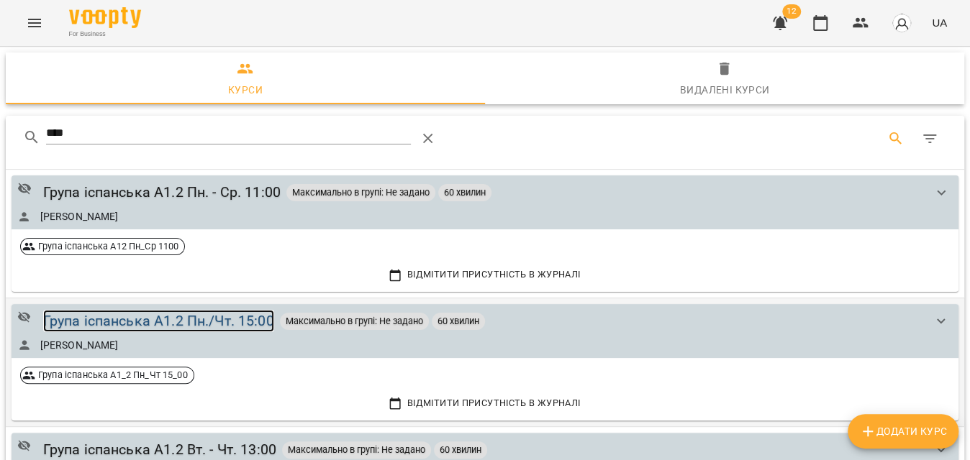
click at [133, 321] on div "Група іспанська А1.2 Пн./Чт. 15:00" at bounding box center [158, 321] width 231 height 22
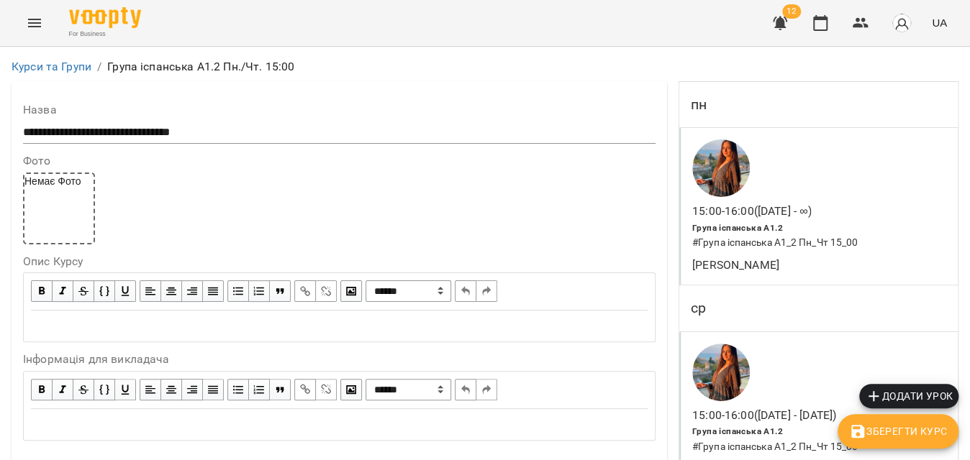
scroll to position [327, 0]
click at [895, 391] on span "Додати урок" at bounding box center [909, 396] width 88 height 17
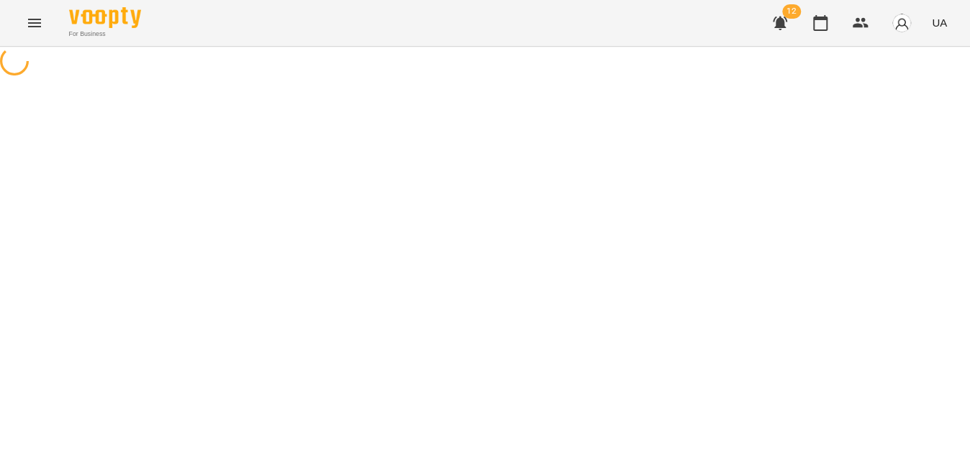
select select "**********"
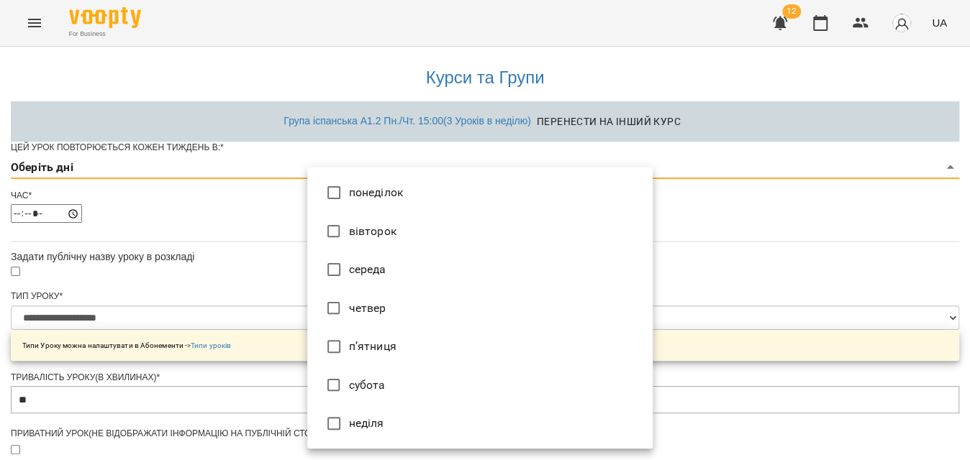
drag, startPoint x: 354, startPoint y: 352, endPoint x: 385, endPoint y: 345, distance: 31.6
click at [355, 352] on li "п’ятниця" at bounding box center [479, 346] width 345 height 39
type input "*"
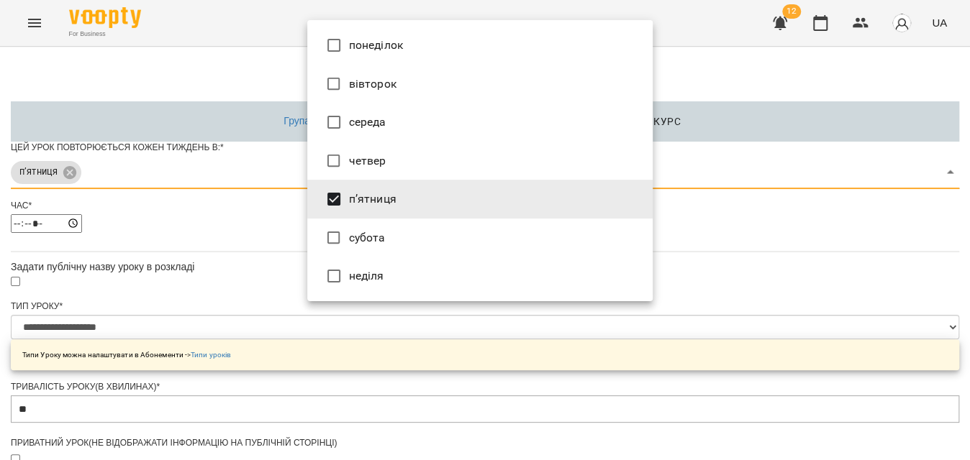
click at [814, 263] on div at bounding box center [485, 230] width 970 height 460
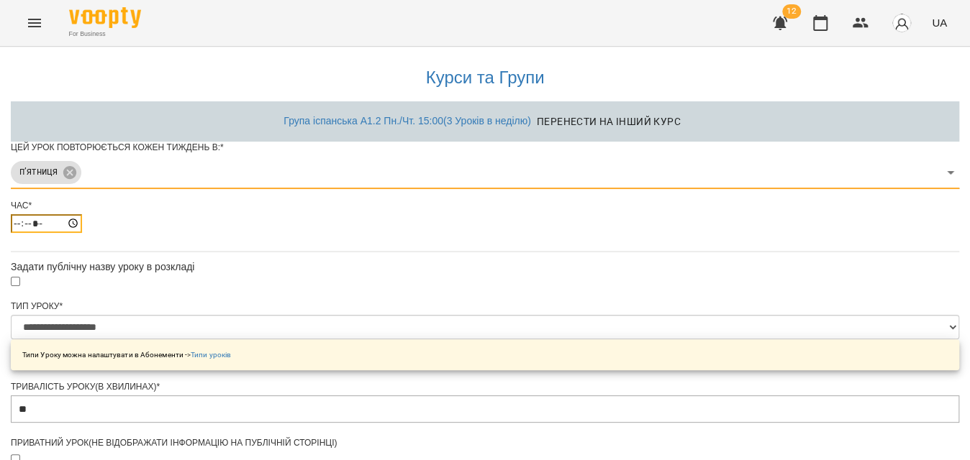
click at [82, 233] on input "*****" at bounding box center [46, 223] width 71 height 19
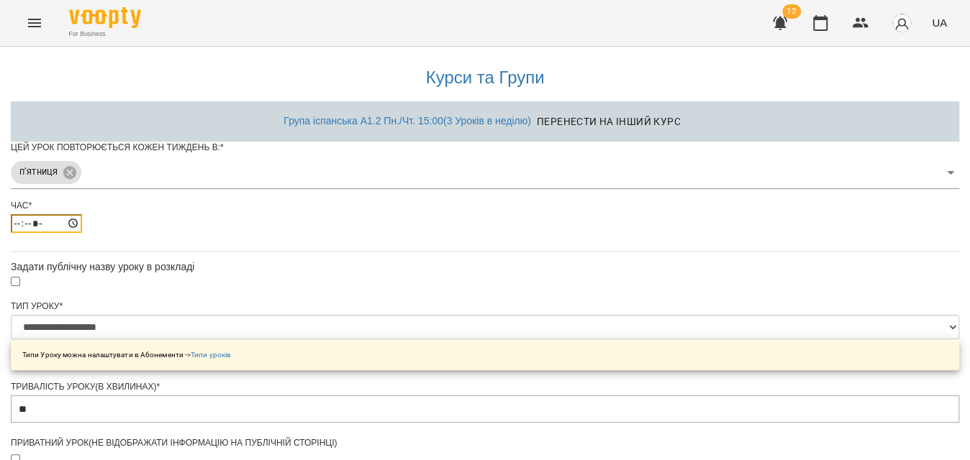
type input "*****"
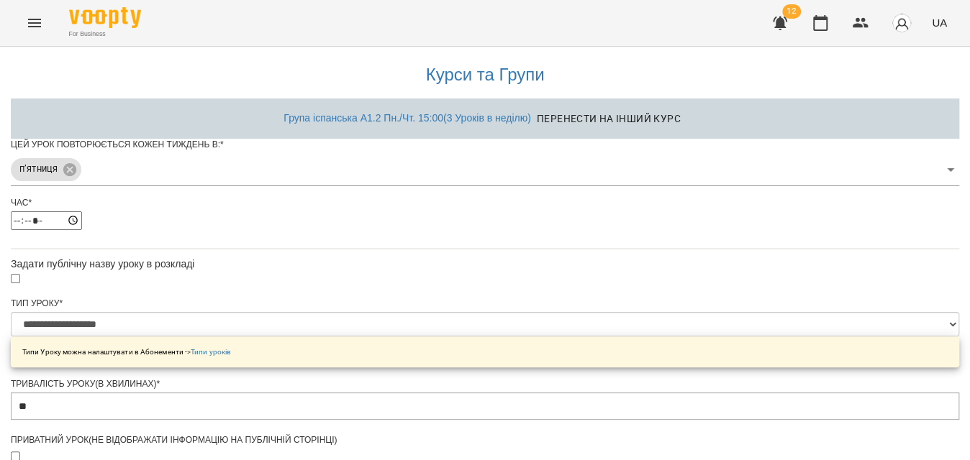
scroll to position [706, 0]
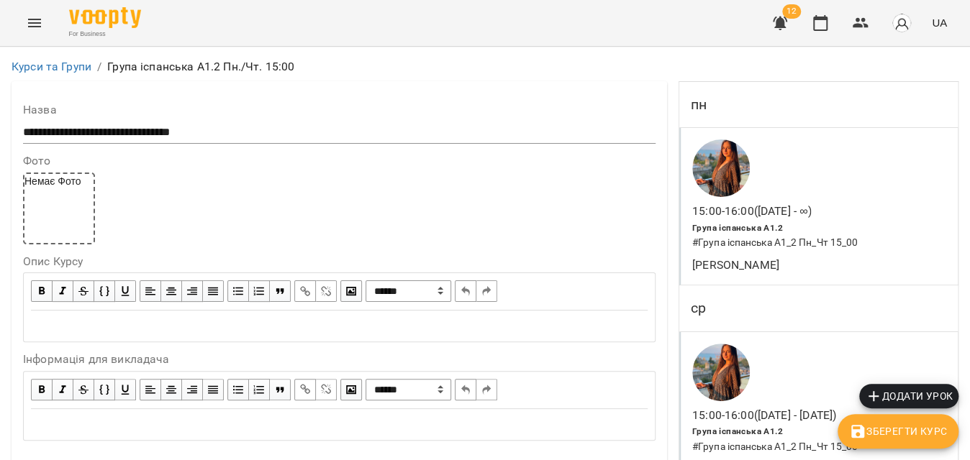
click at [875, 430] on span "Зберегти Курс" at bounding box center [898, 431] width 98 height 17
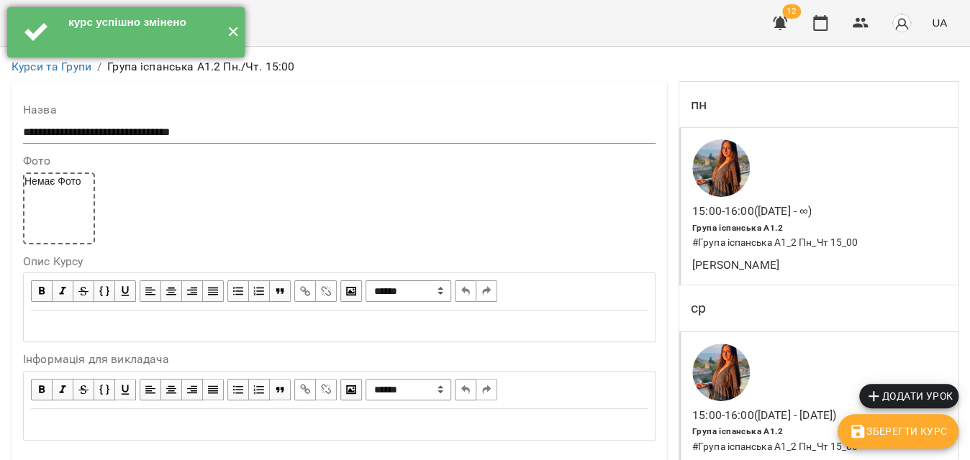
click at [228, 30] on button "✕" at bounding box center [233, 32] width 24 height 50
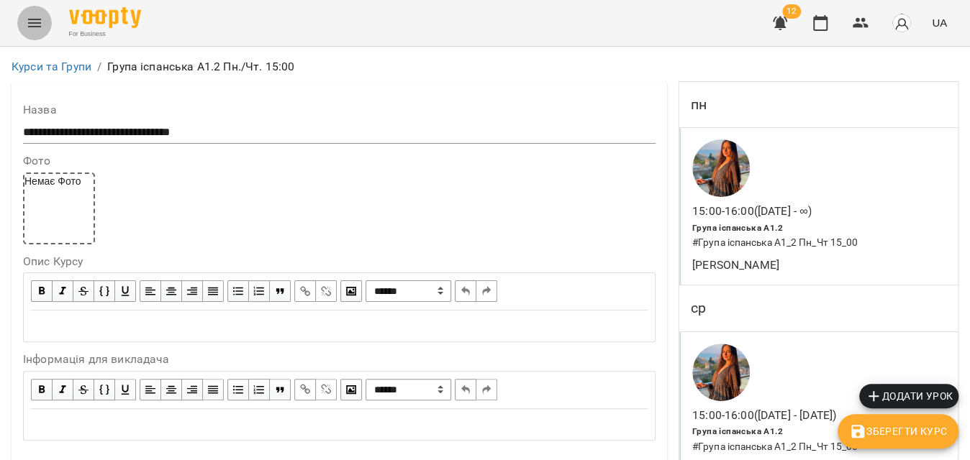
click at [35, 27] on icon "Menu" at bounding box center [34, 22] width 17 height 17
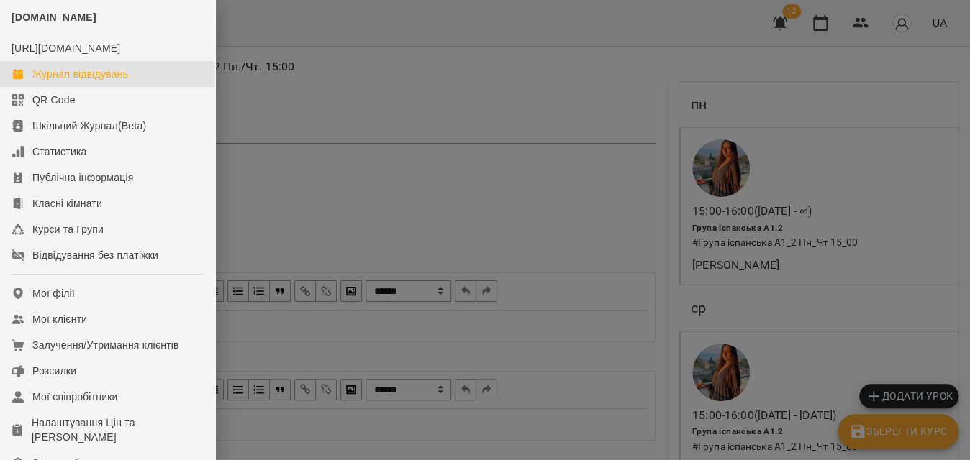
click at [60, 81] on div "Журнал відвідувань" at bounding box center [80, 74] width 96 height 14
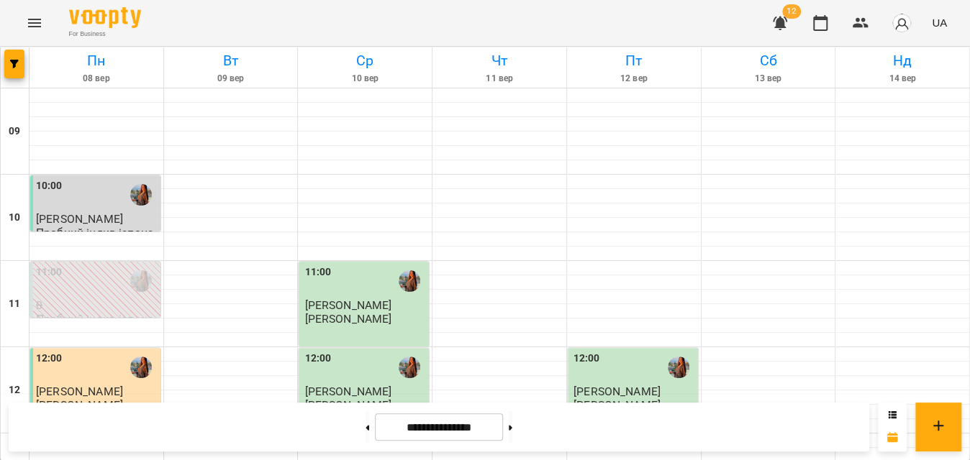
scroll to position [523, 0]
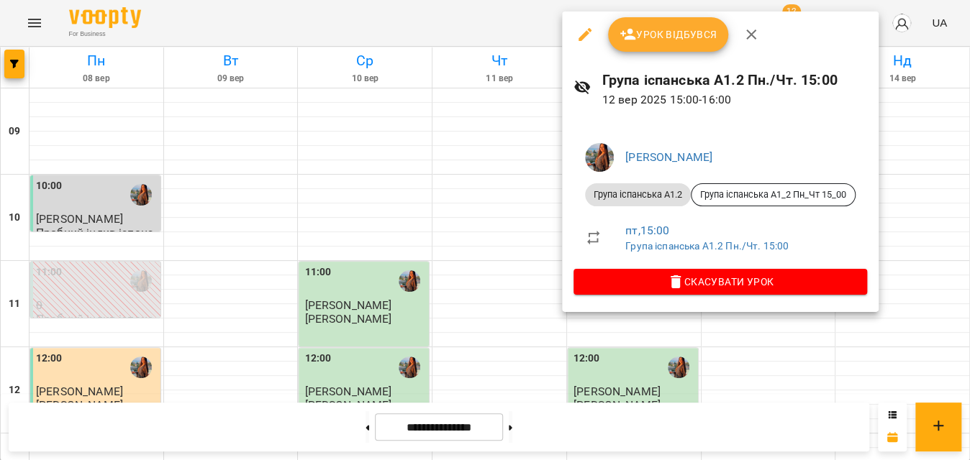
click at [652, 42] on span "Урок відбувся" at bounding box center [668, 34] width 98 height 17
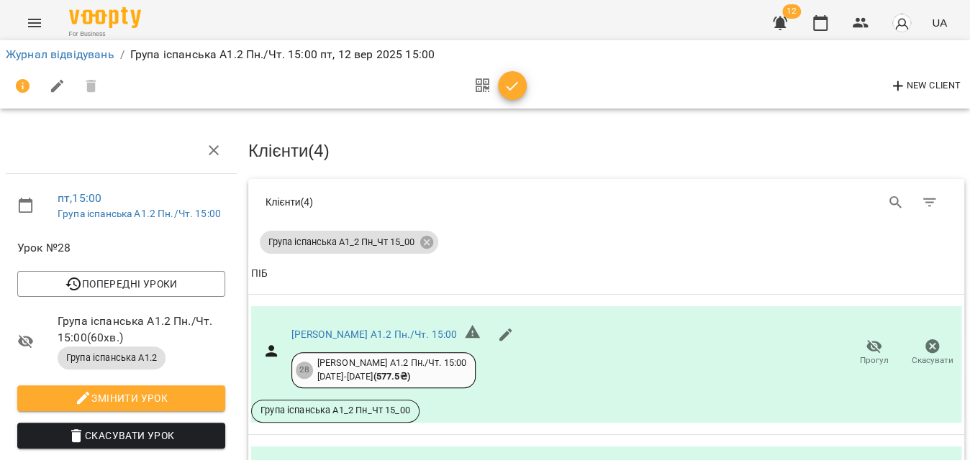
click at [496, 84] on button "button" at bounding box center [482, 86] width 31 height 35
click at [514, 88] on icon "button" at bounding box center [512, 86] width 17 height 17
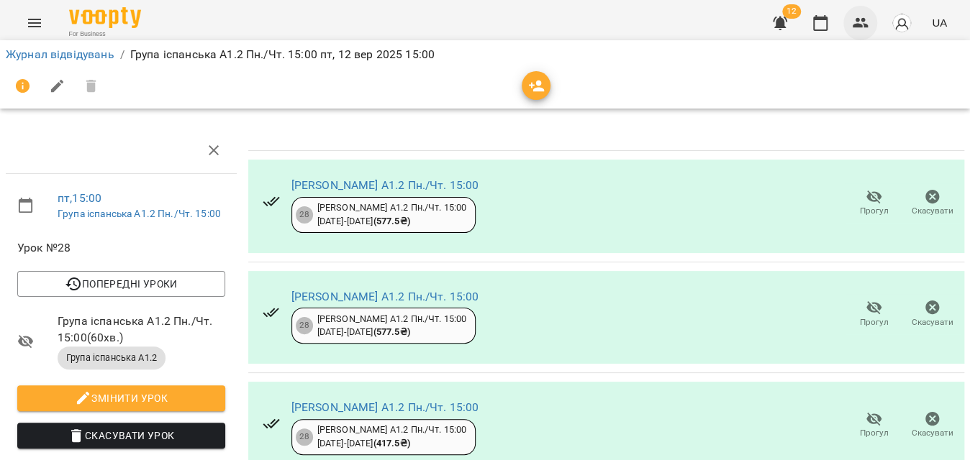
click at [863, 27] on icon "button" at bounding box center [860, 22] width 17 height 17
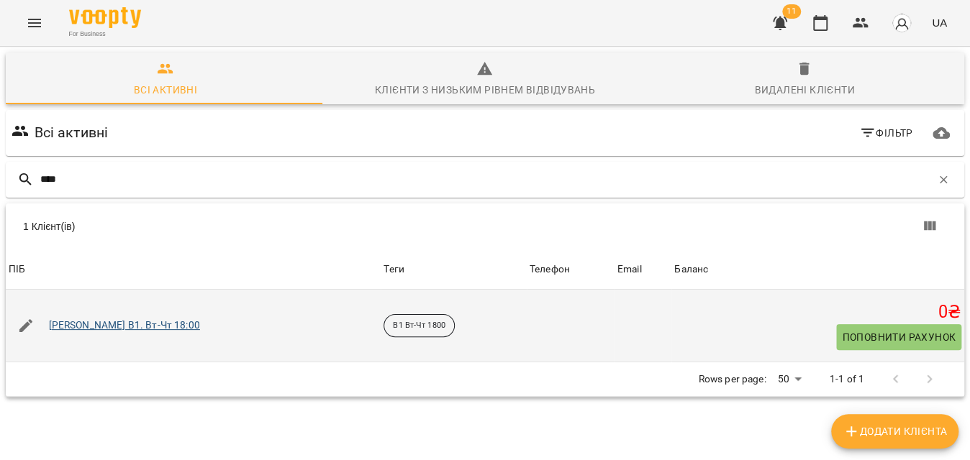
type input "****"
click at [111, 322] on link "[PERSON_NAME] В1. Вт-Чт 18:00" at bounding box center [124, 326] width 151 height 14
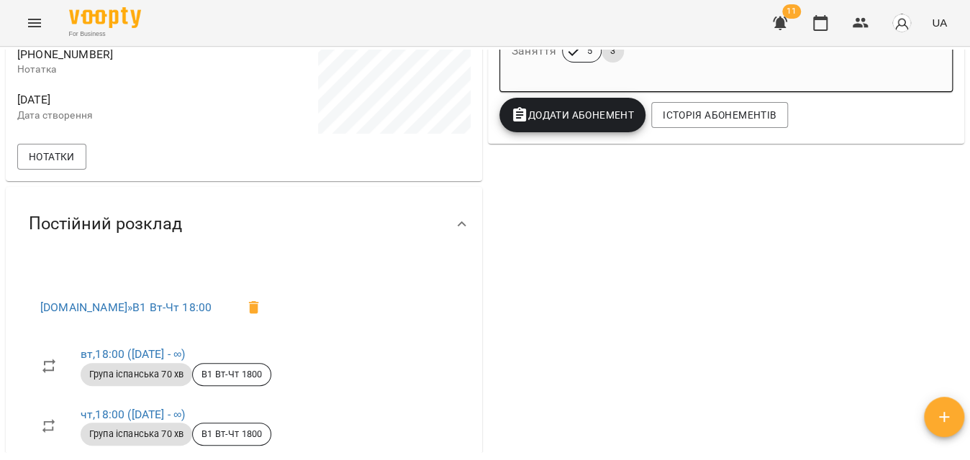
scroll to position [392, 0]
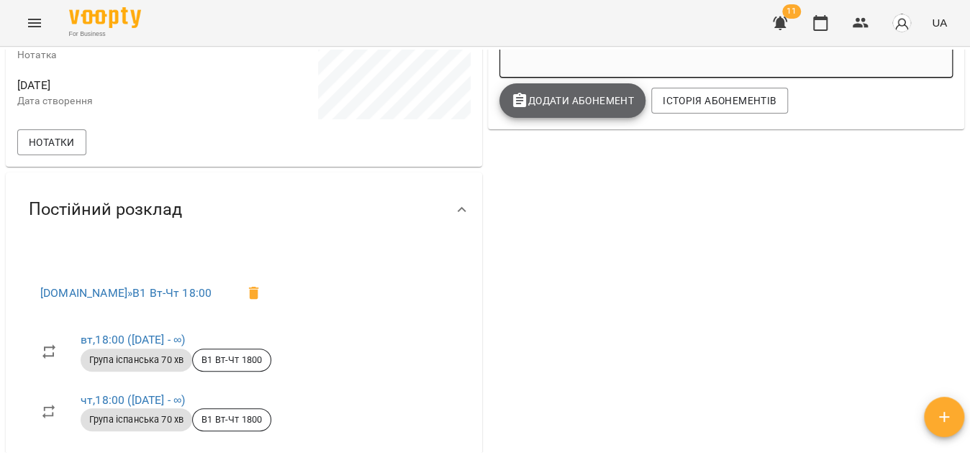
click at [604, 106] on span "Додати Абонемент" at bounding box center [572, 100] width 123 height 17
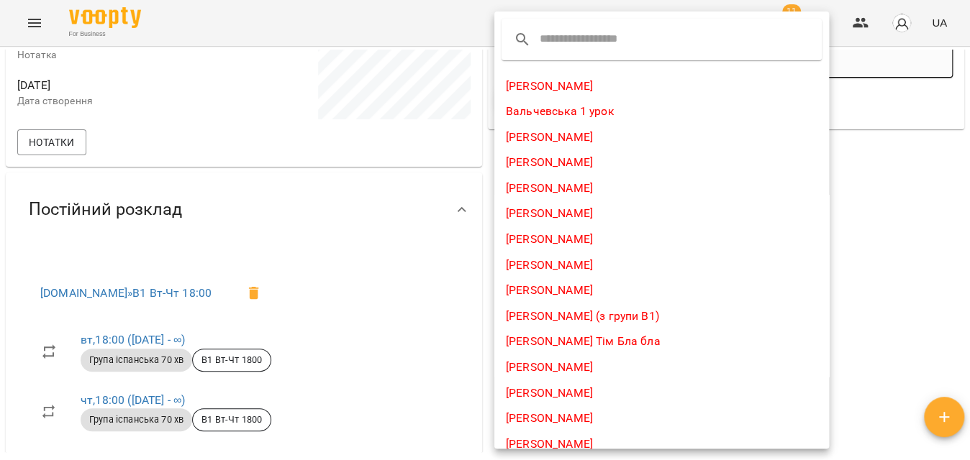
click at [555, 33] on input "text" at bounding box center [597, 39] width 114 height 23
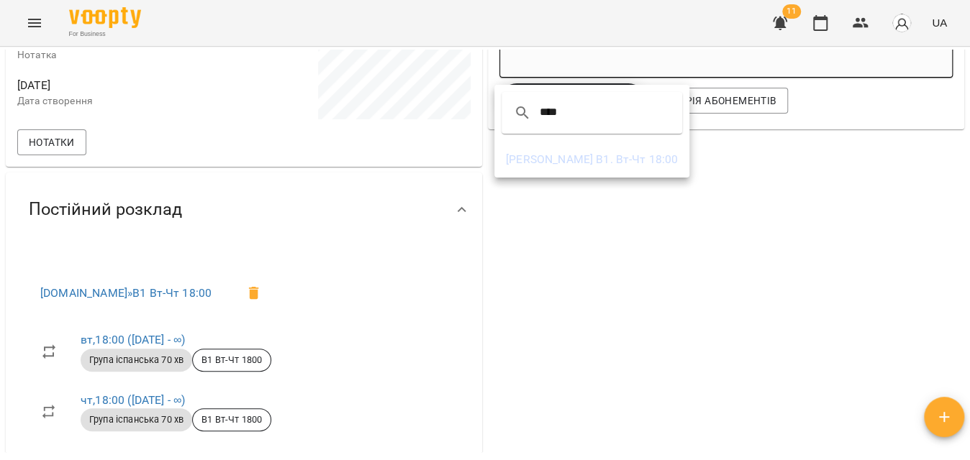
type input "****"
click at [560, 150] on li "[PERSON_NAME] В1. Вт-Чт 18:00" at bounding box center [591, 160] width 195 height 26
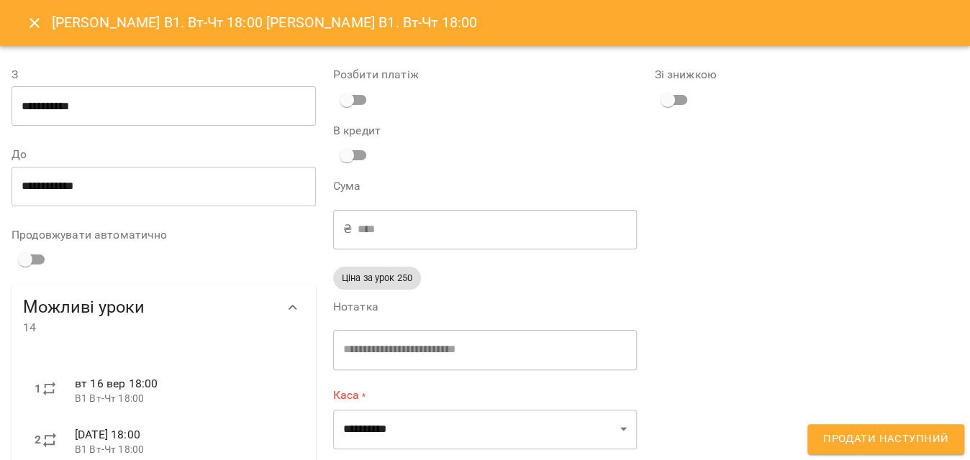
click at [149, 109] on input "**********" at bounding box center [164, 106] width 304 height 40
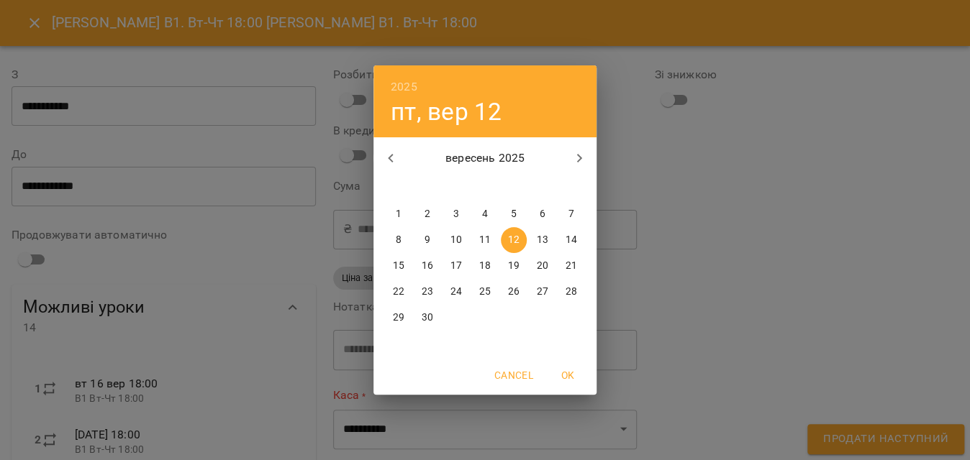
click at [400, 291] on p "22" at bounding box center [399, 292] width 12 height 14
type input "**********"
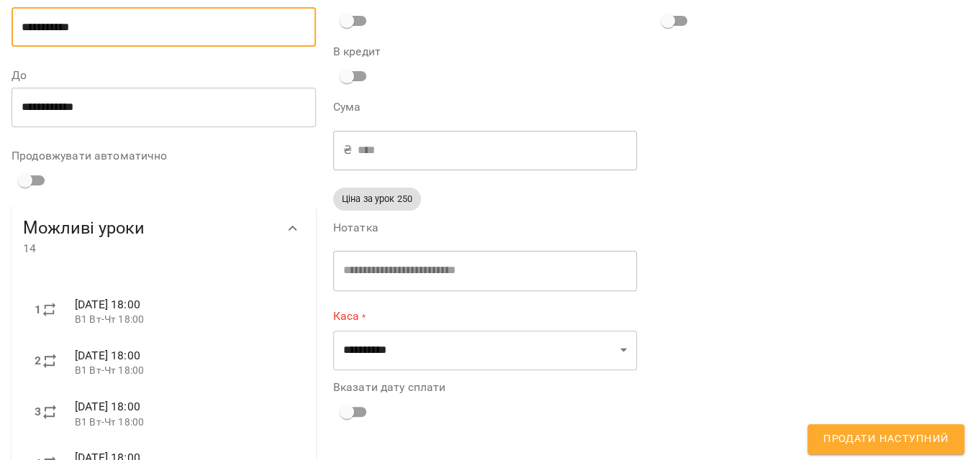
scroll to position [261, 0]
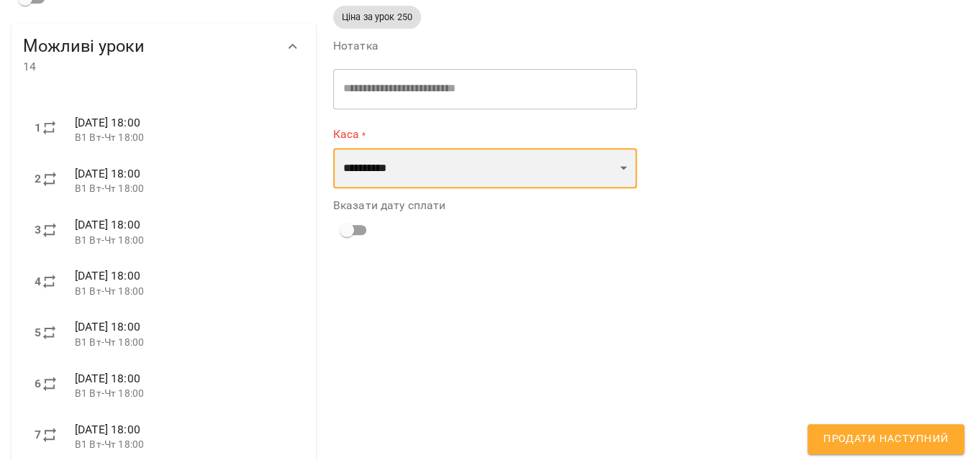
drag, startPoint x: 419, startPoint y: 174, endPoint x: 418, endPoint y: 185, distance: 10.9
click at [419, 174] on select "**********" at bounding box center [485, 168] width 304 height 40
select select "****"
click at [333, 148] on select "**********" at bounding box center [485, 168] width 304 height 40
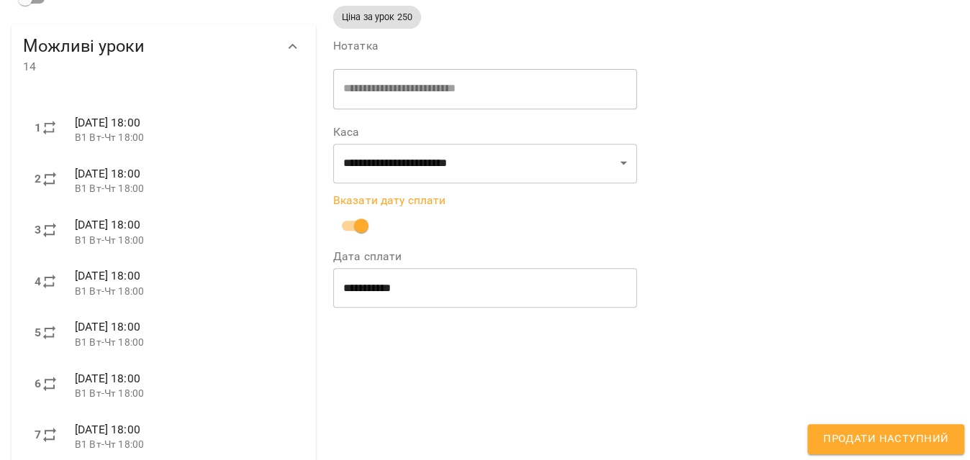
click at [841, 421] on div "Зі знижкою" at bounding box center [806, 320] width 322 height 1065
click at [842, 426] on button "Продати наступний" at bounding box center [885, 439] width 157 height 30
